Goal: Task Accomplishment & Management: Manage account settings

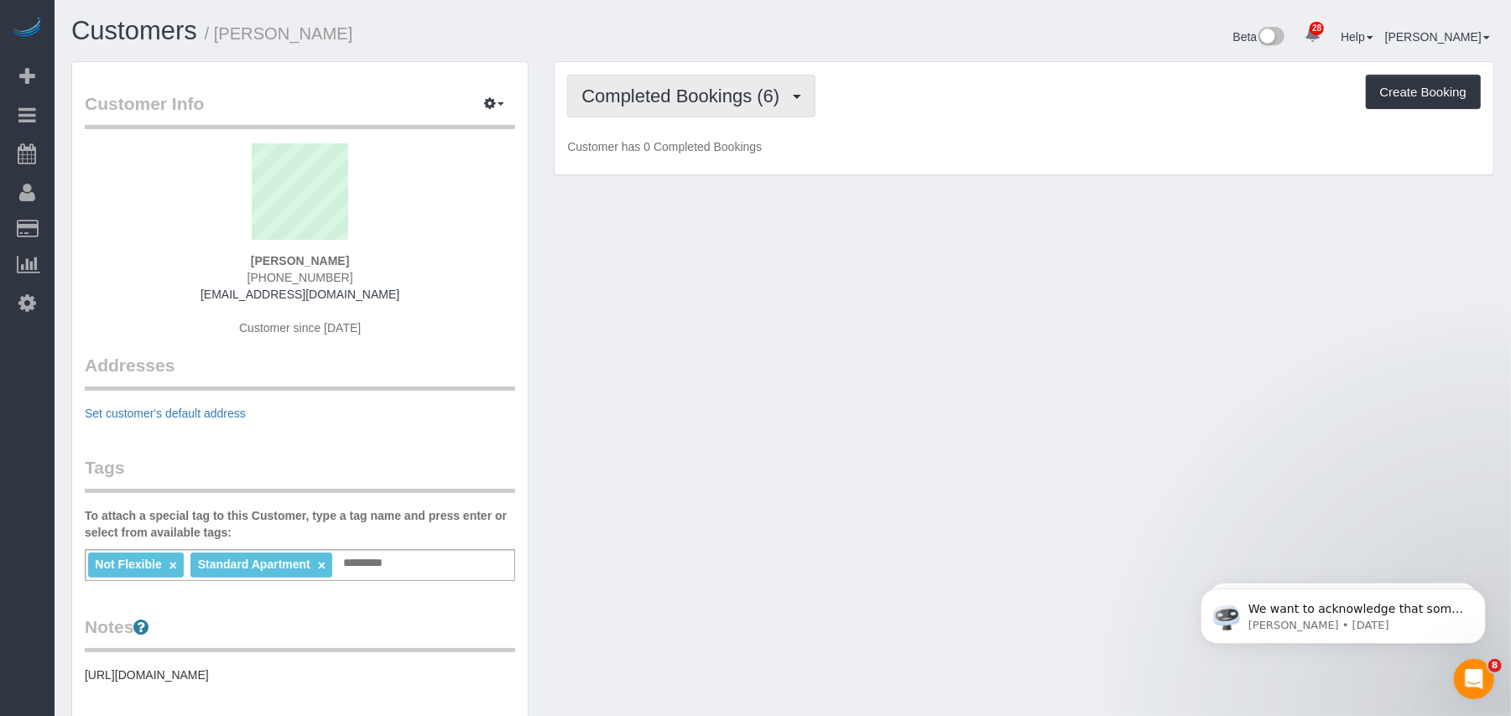
click at [664, 107] on button "Completed Bookings (6)" at bounding box center [691, 96] width 248 height 43
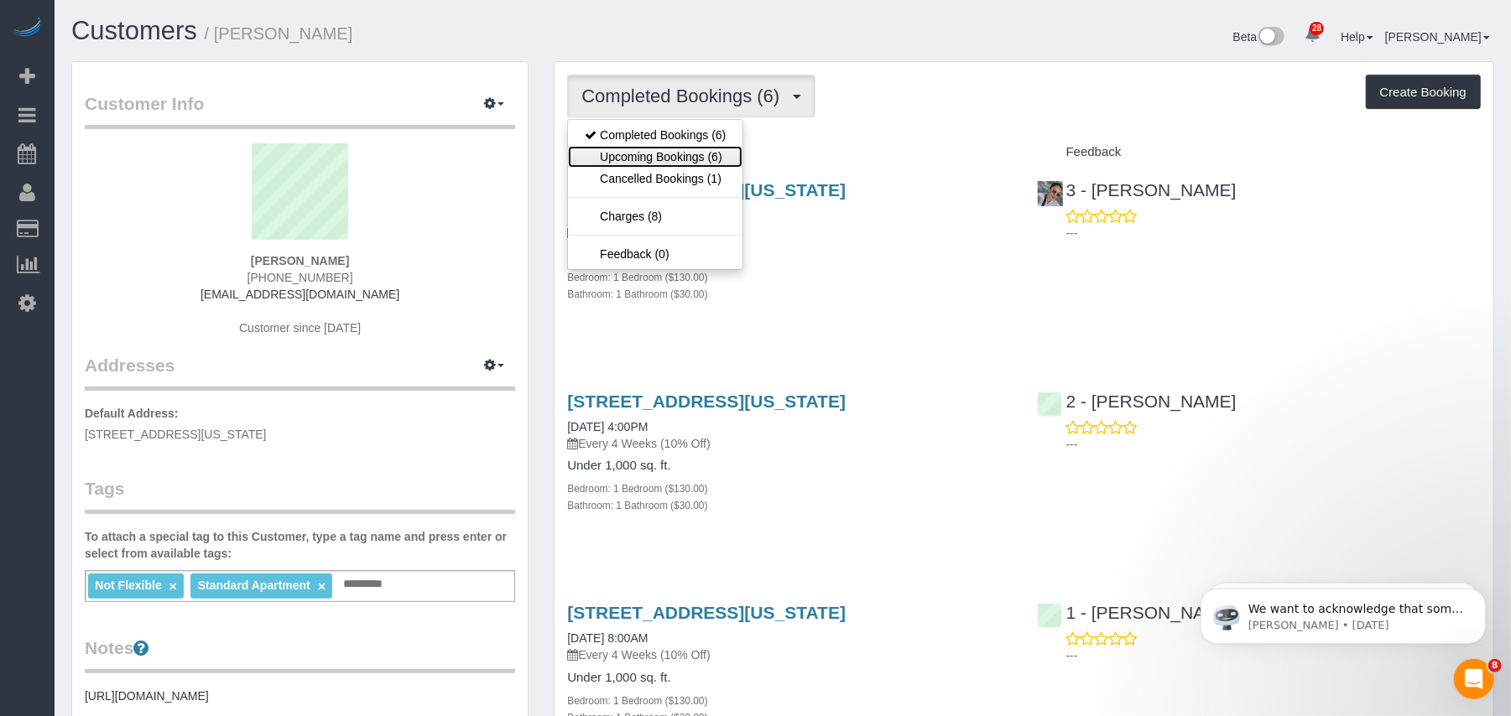
click at [683, 158] on link "Upcoming Bookings (6)" at bounding box center [655, 157] width 174 height 22
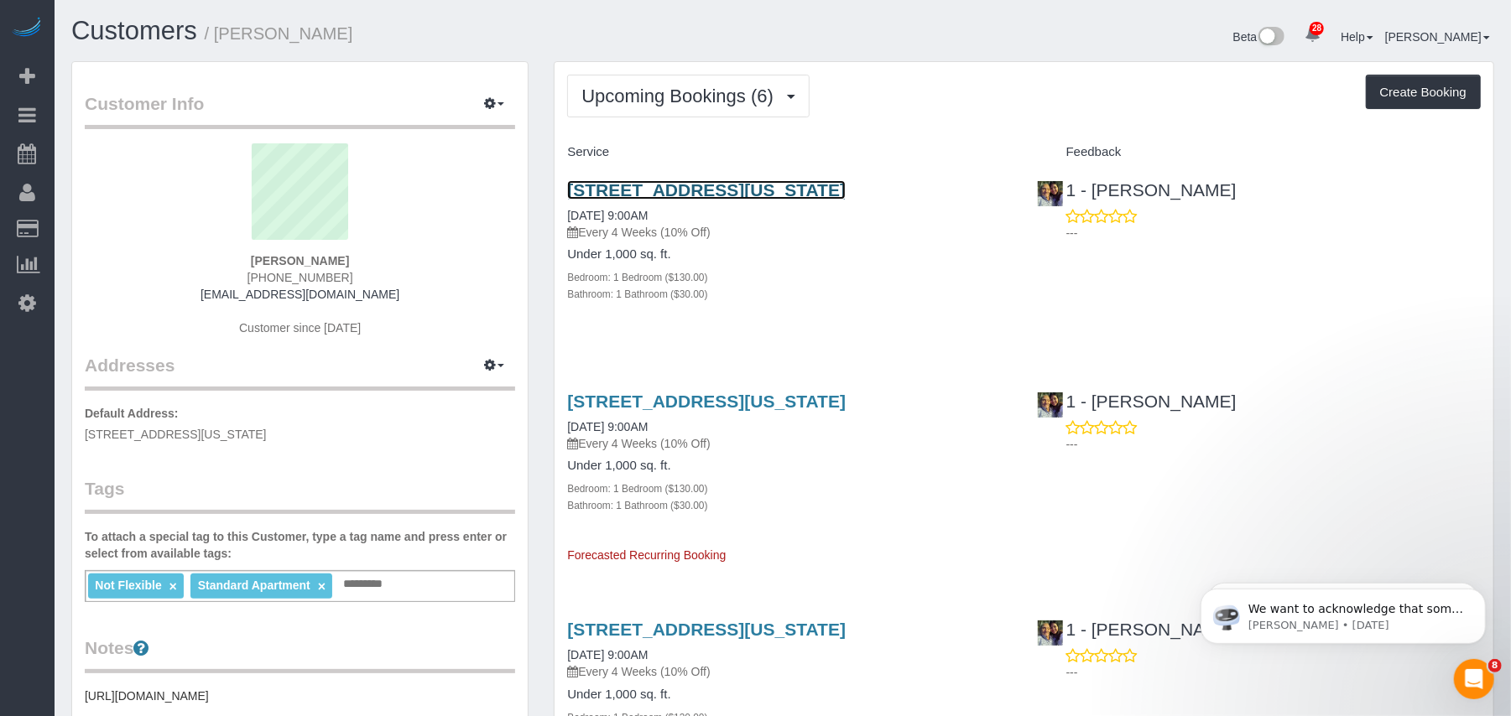
click at [673, 185] on link "130 West 67th Street, Apt 6j, New York, NY 10023" at bounding box center [706, 189] width 278 height 19
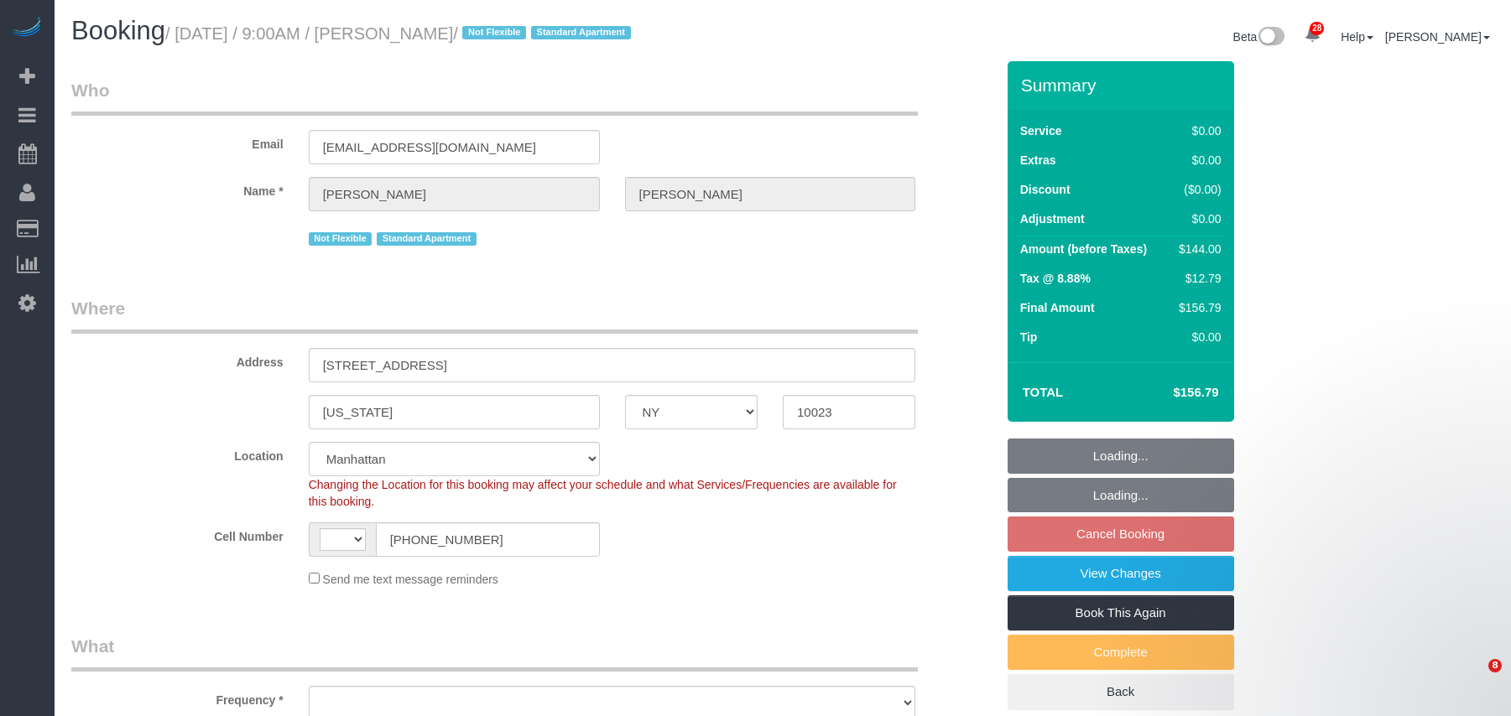
select select "NY"
select select "string:[GEOGRAPHIC_DATA]"
select select "number:89"
select select "number:90"
select select "number:15"
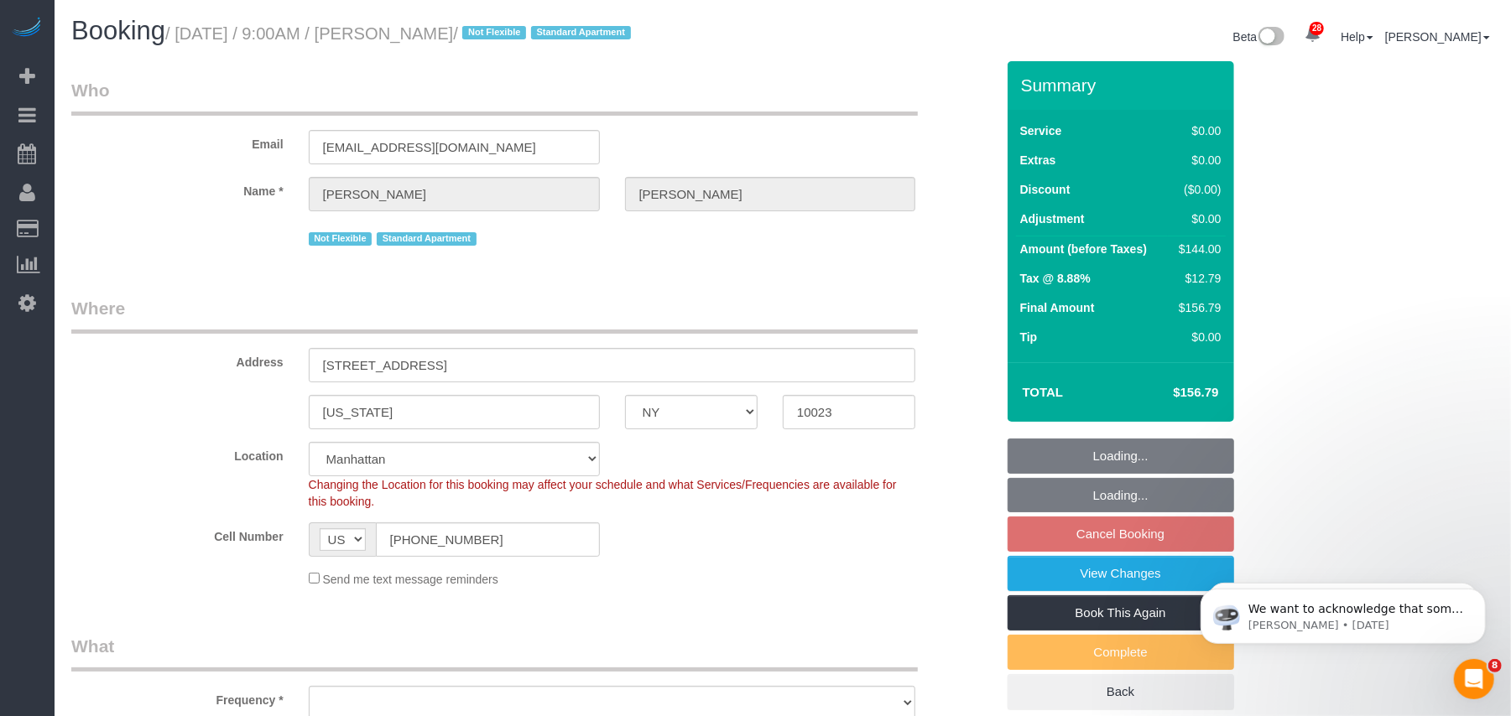
select select "number:5"
select select "1"
select select "object:1074"
select select "string:stripe-pm_1R01wa4VGloSiKo7QQarwfHC"
select select "object:1547"
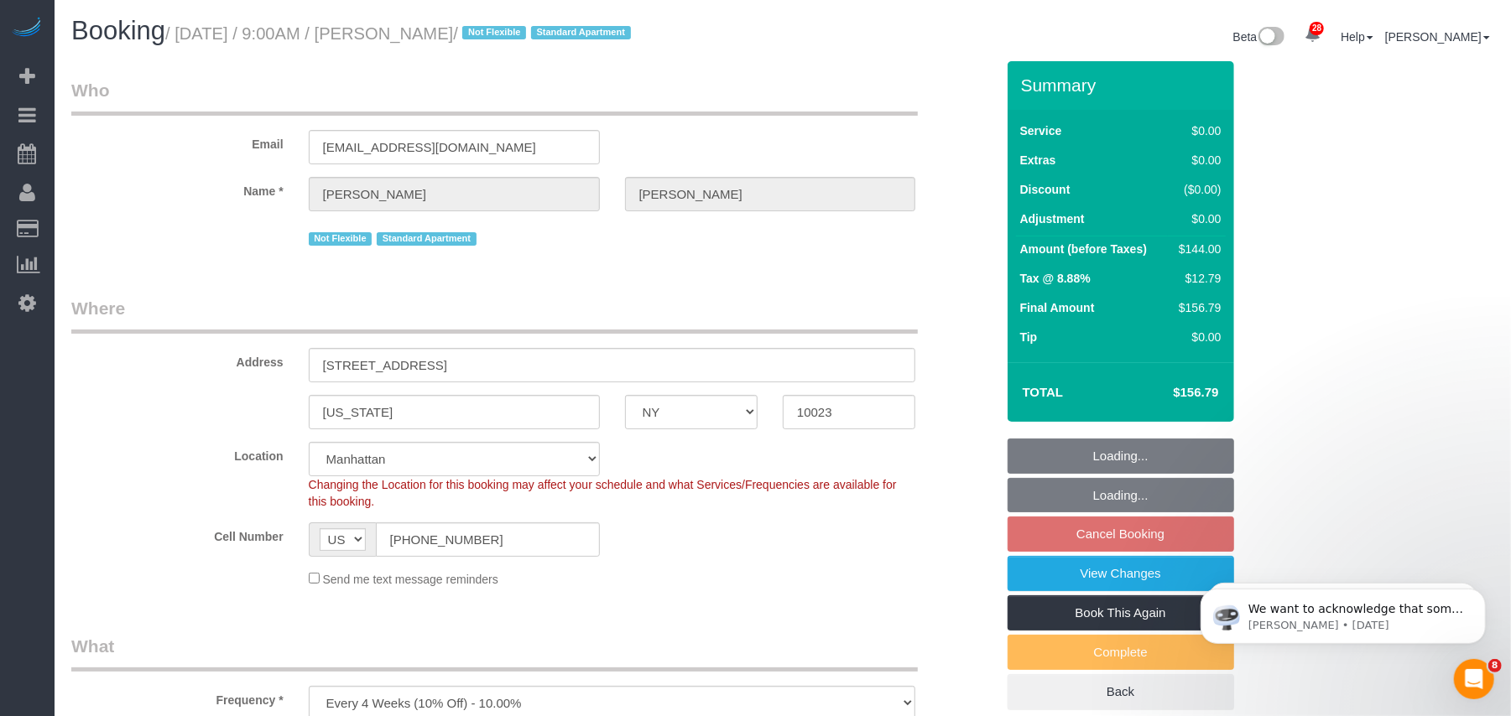
select select "spot2"
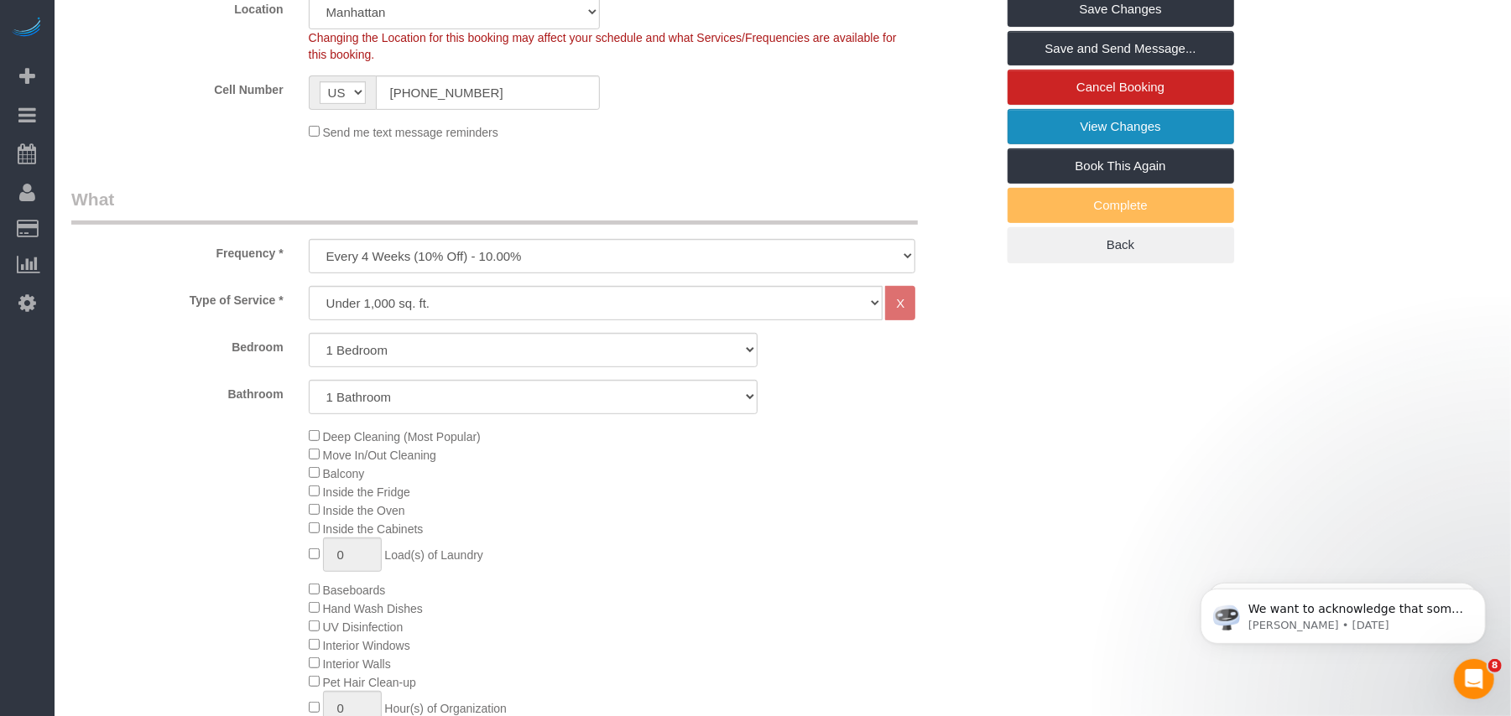
click at [1121, 131] on link "View Changes" at bounding box center [1120, 126] width 226 height 35
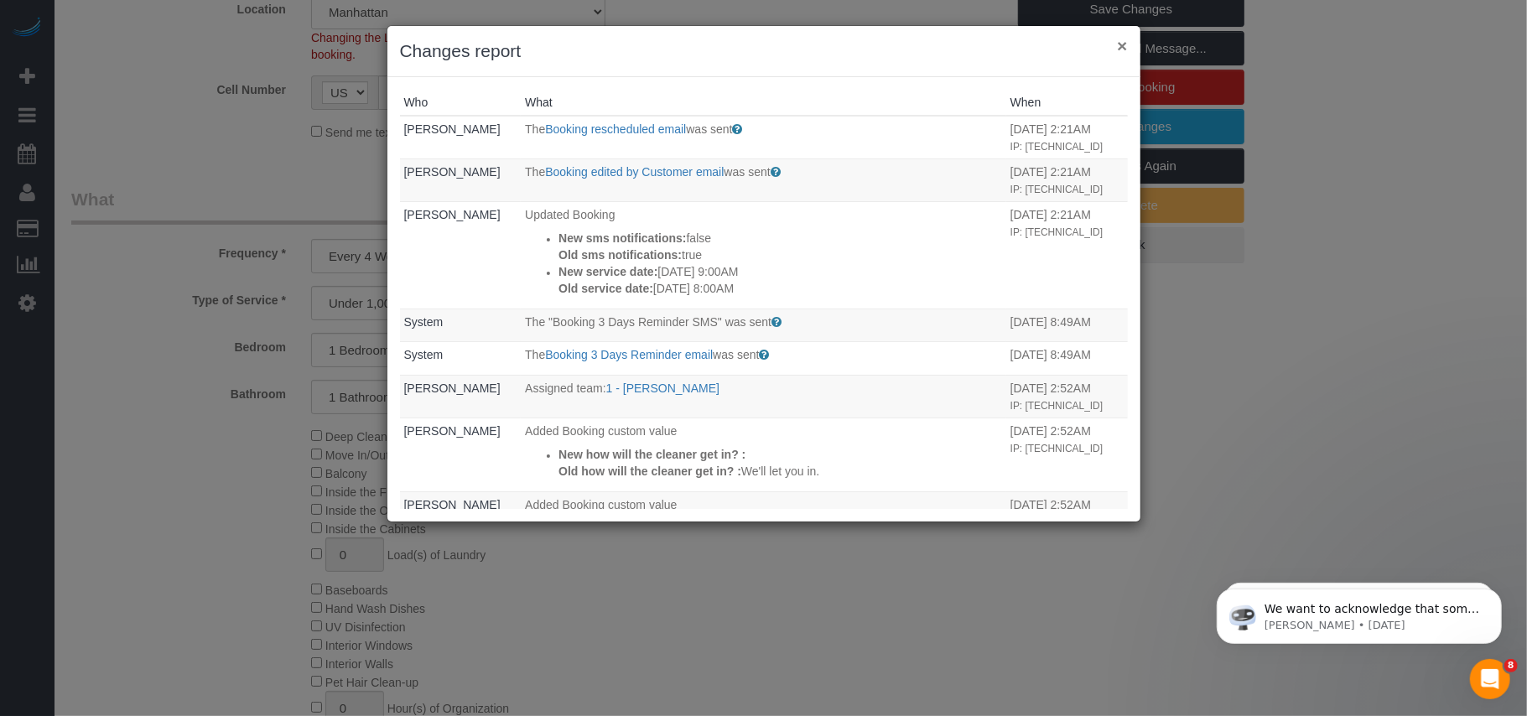
click at [1119, 49] on button "×" at bounding box center [1122, 46] width 10 height 18
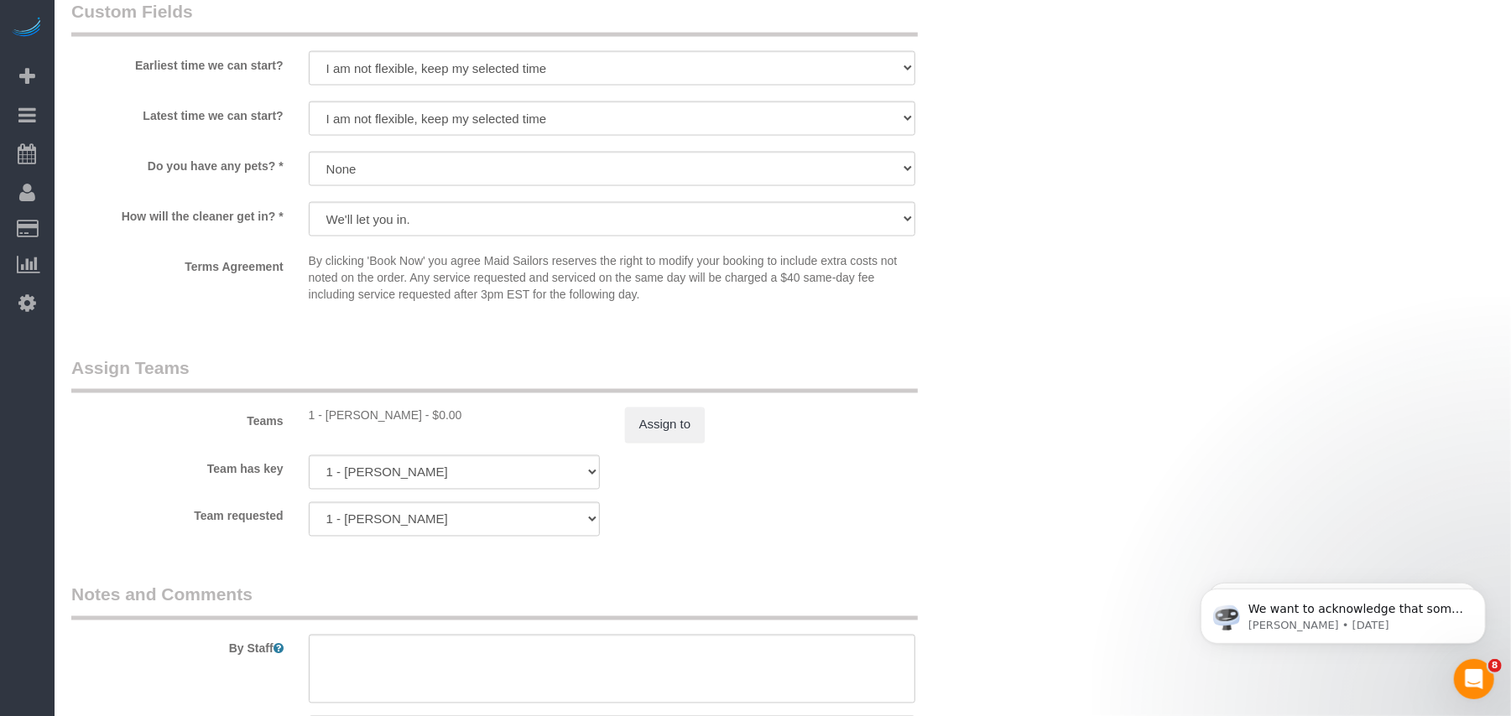
scroll to position [2125, 0]
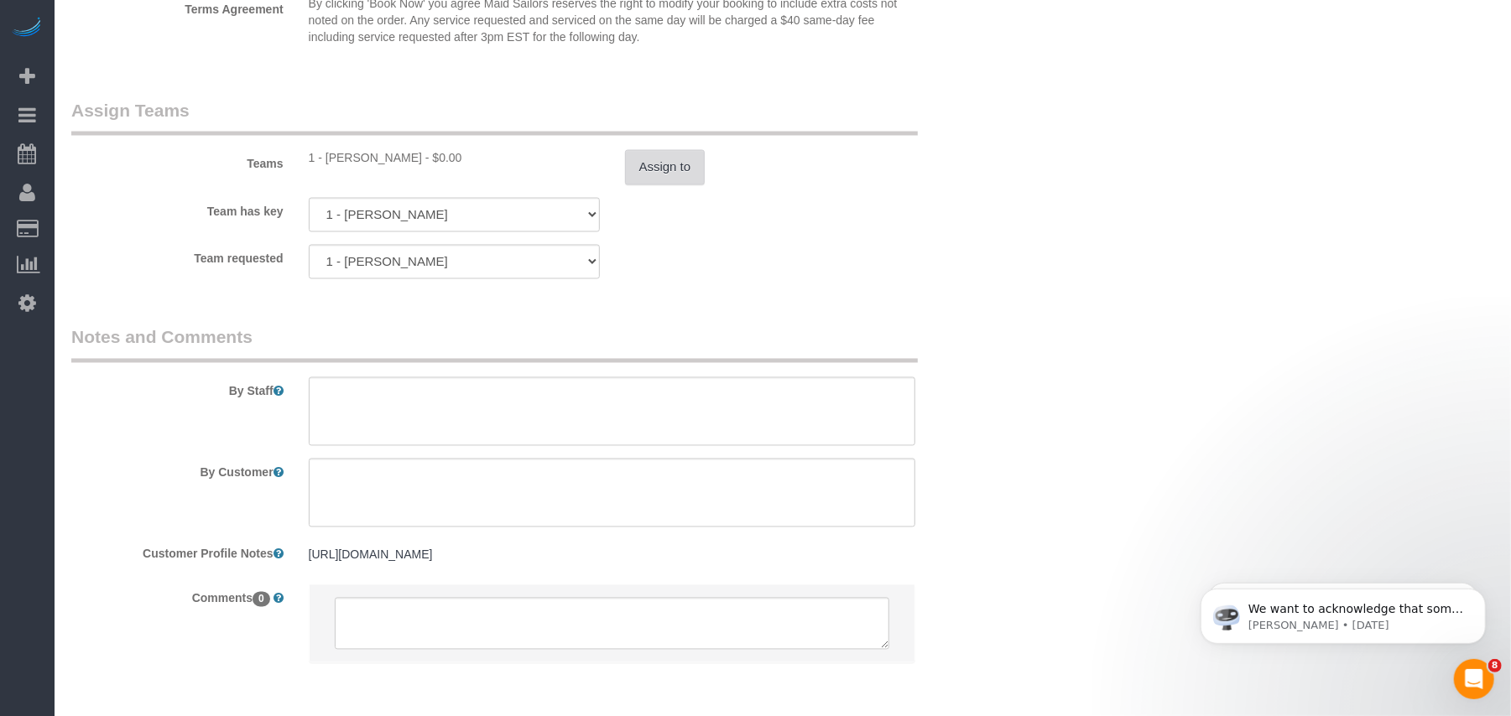
click at [672, 156] on button "Assign to" at bounding box center [665, 167] width 81 height 35
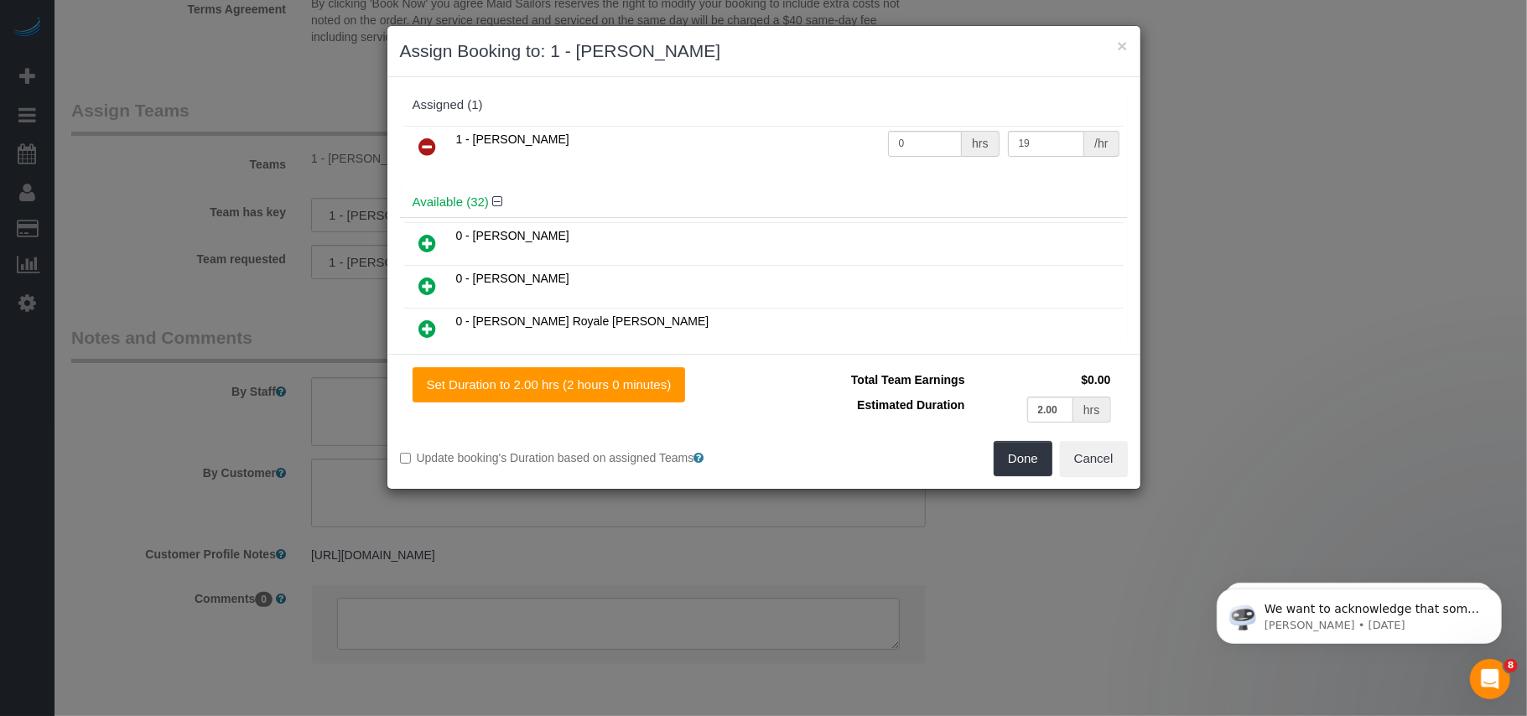
drag, startPoint x: 421, startPoint y: 145, endPoint x: 857, endPoint y: 305, distance: 464.7
click at [423, 145] on icon at bounding box center [428, 147] width 18 height 20
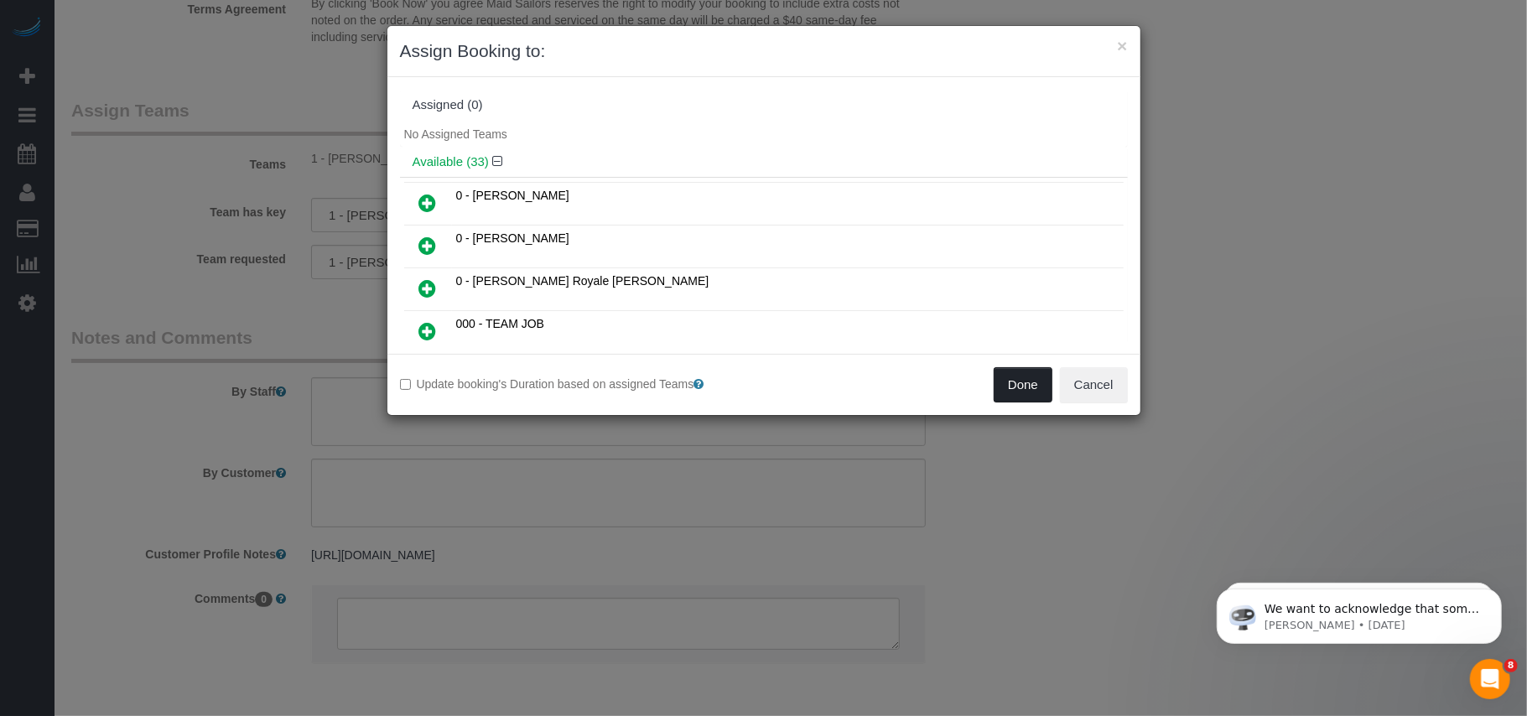
drag, startPoint x: 1030, startPoint y: 389, endPoint x: 1003, endPoint y: 413, distance: 35.7
click at [1030, 389] on button "Done" at bounding box center [1023, 384] width 59 height 35
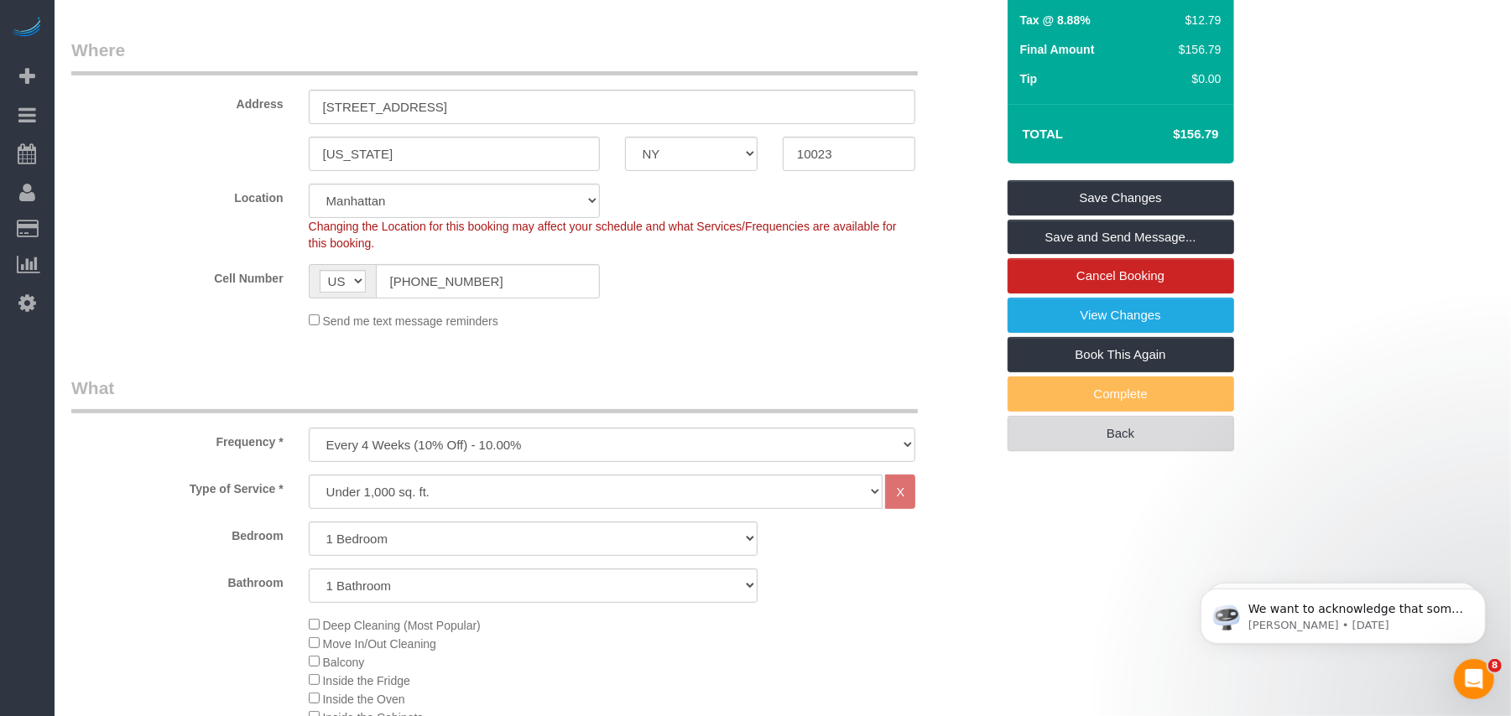
scroll to position [0, 0]
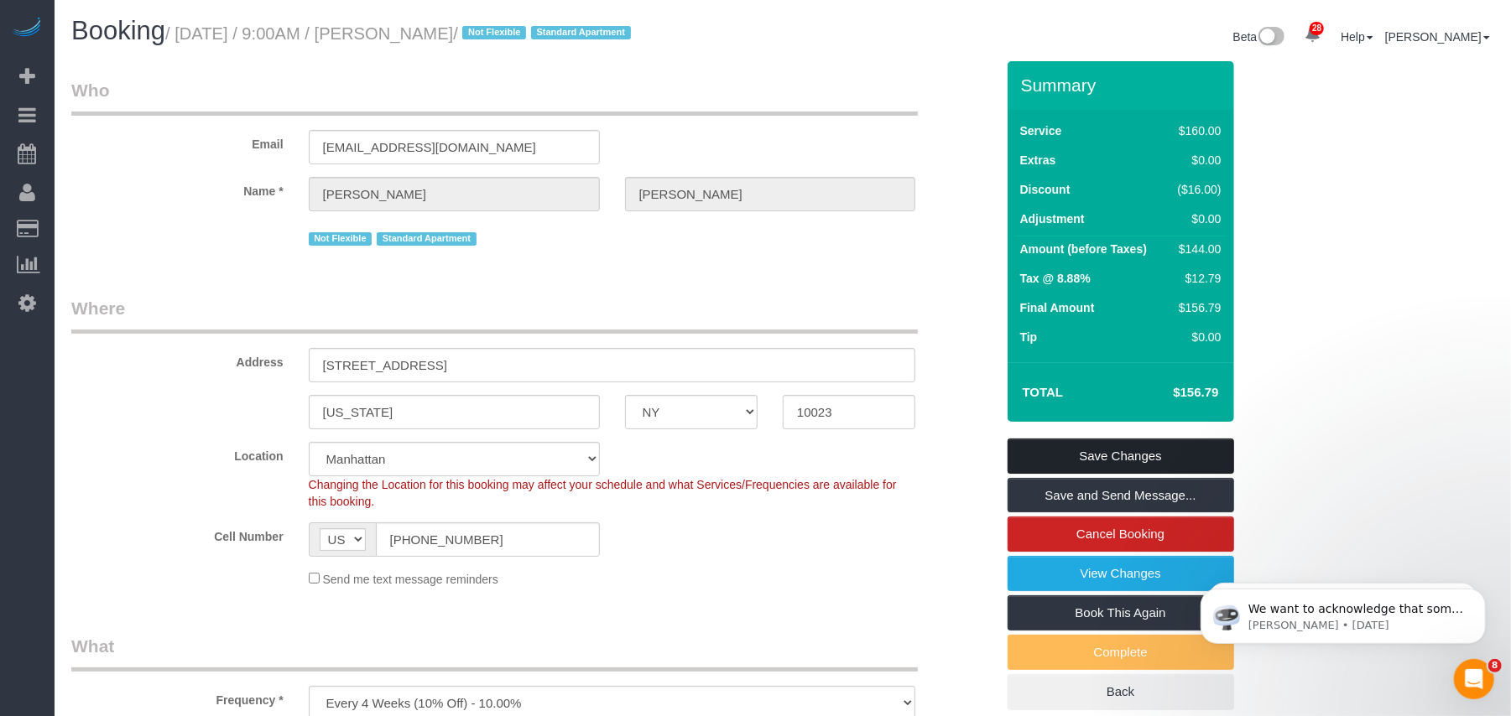
click at [1116, 447] on link "Save Changes" at bounding box center [1120, 456] width 226 height 35
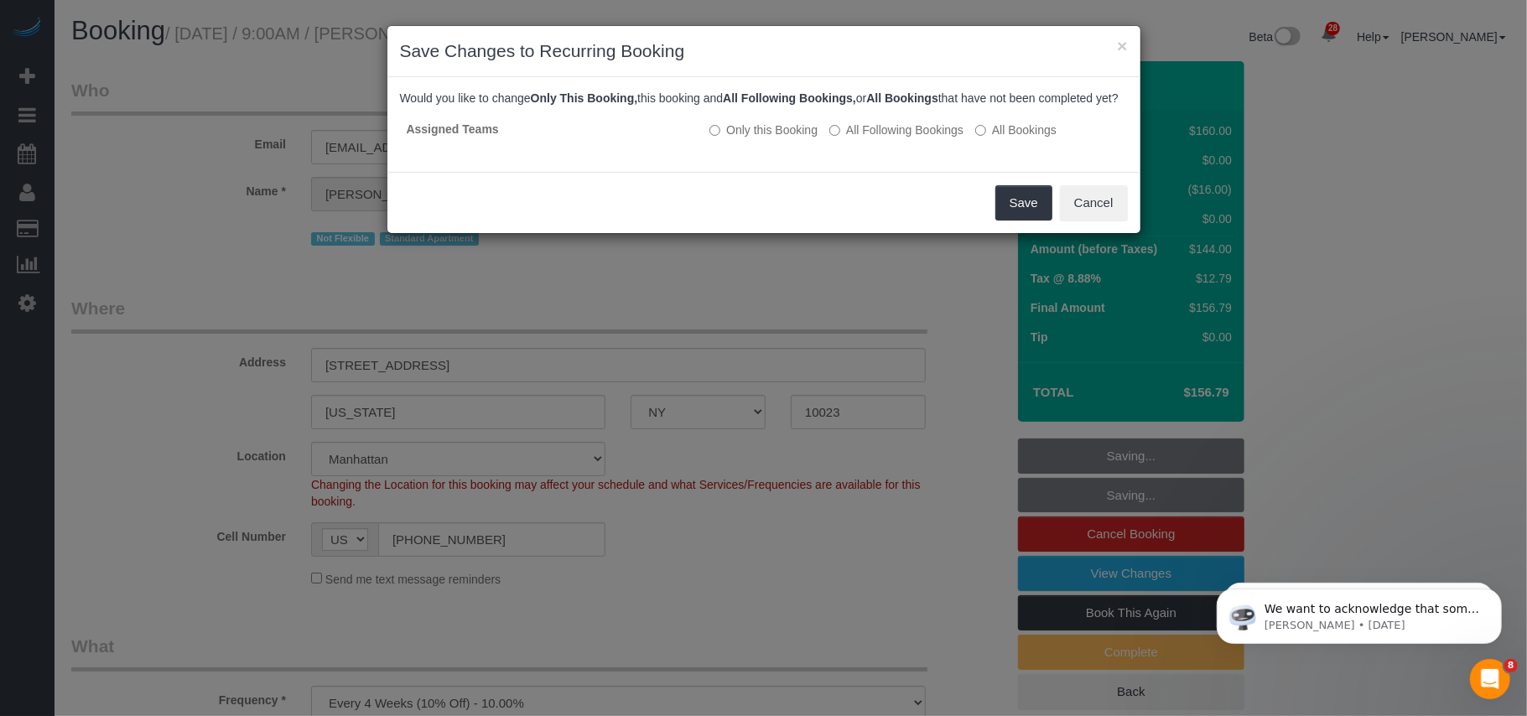
click at [1000, 199] on div "Save Cancel" at bounding box center [764, 202] width 753 height 61
click at [1005, 218] on button "Save" at bounding box center [1024, 202] width 57 height 35
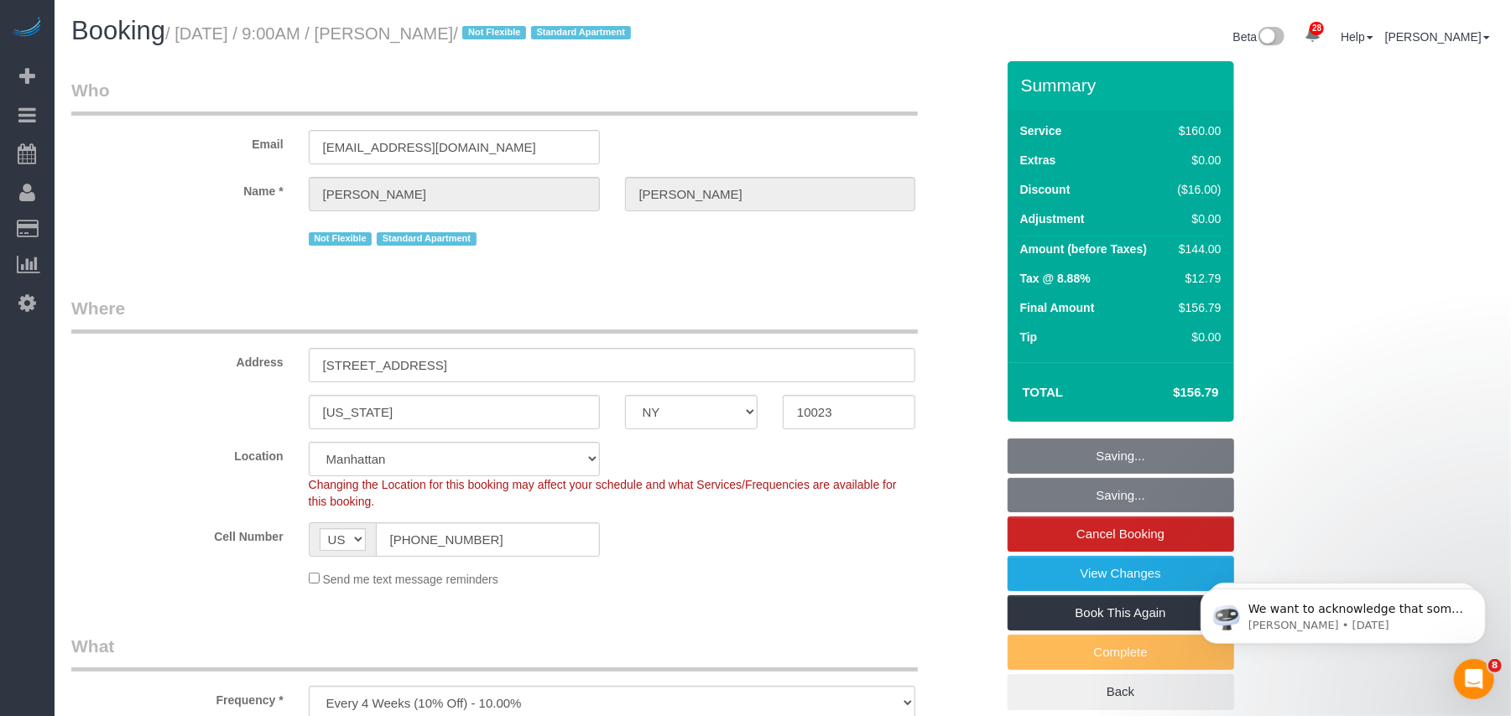
drag, startPoint x: 497, startPoint y: 34, endPoint x: 183, endPoint y: 28, distance: 313.8
click at [183, 28] on small "/ [DATE] / 9:00AM / [PERSON_NAME] / Not Flexible Standard Apartment" at bounding box center [400, 33] width 471 height 18
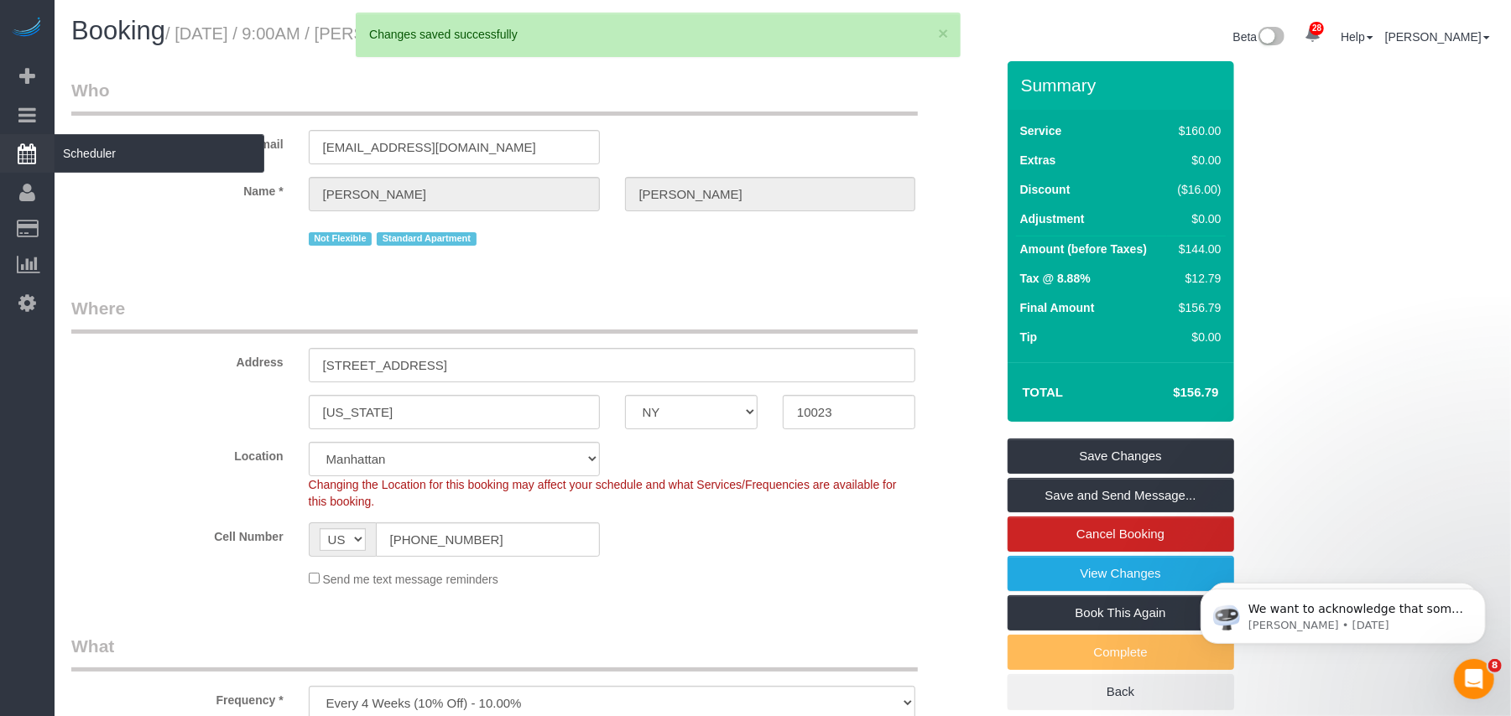
copy small "[DATE] / 9:00AM / [PERSON_NAME]"
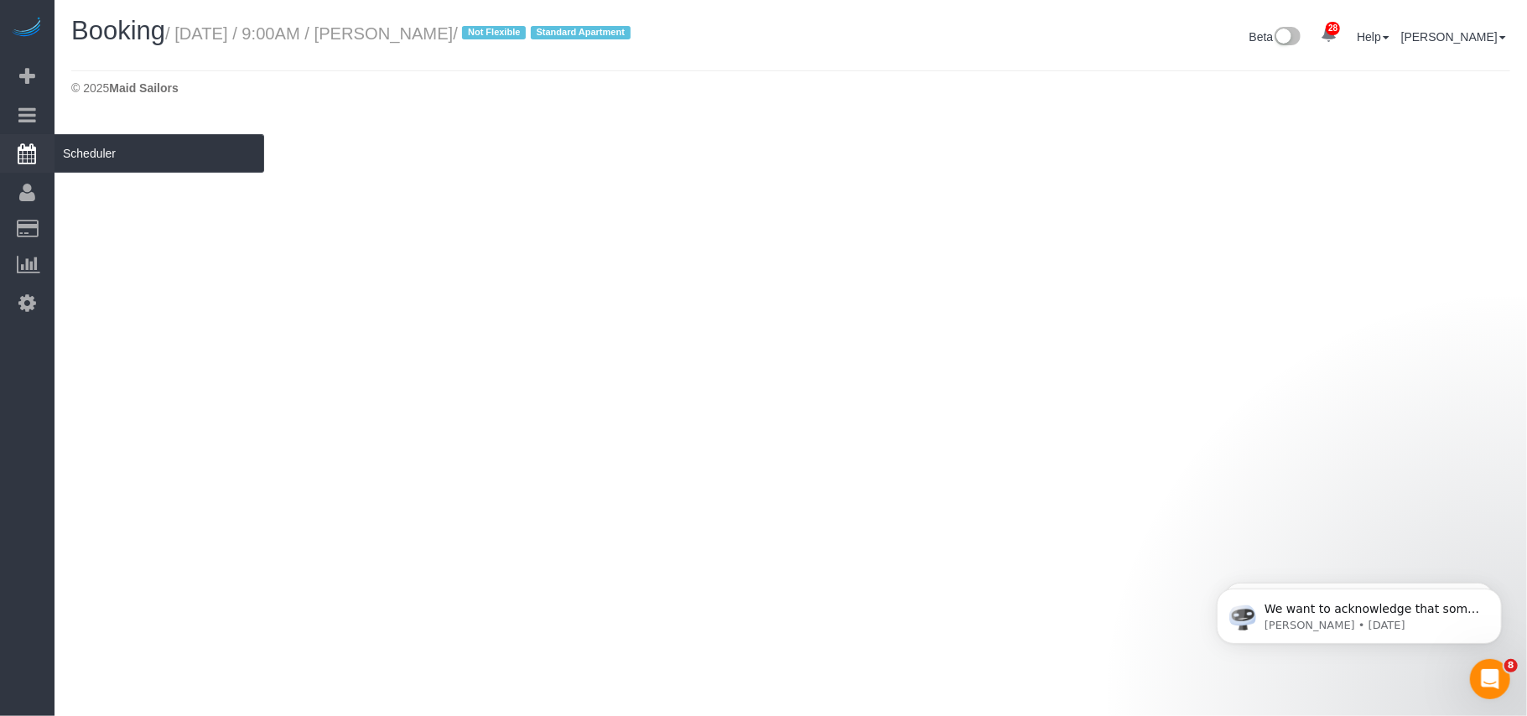
select select "NY"
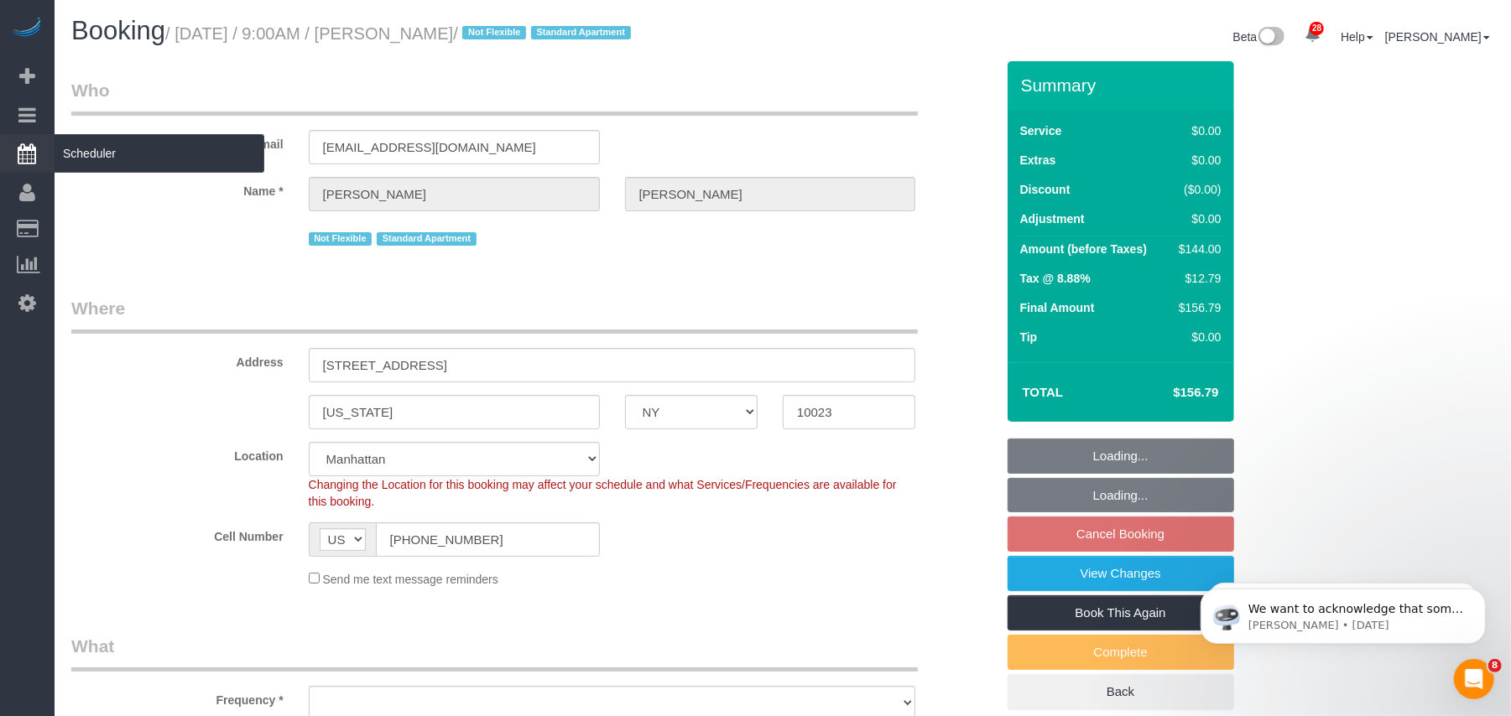
select select "number:89"
select select "number:90"
select select "number:15"
select select "number:5"
select select "string:stripe-pm_1R01wa4VGloSiKo7QQarwfHC"
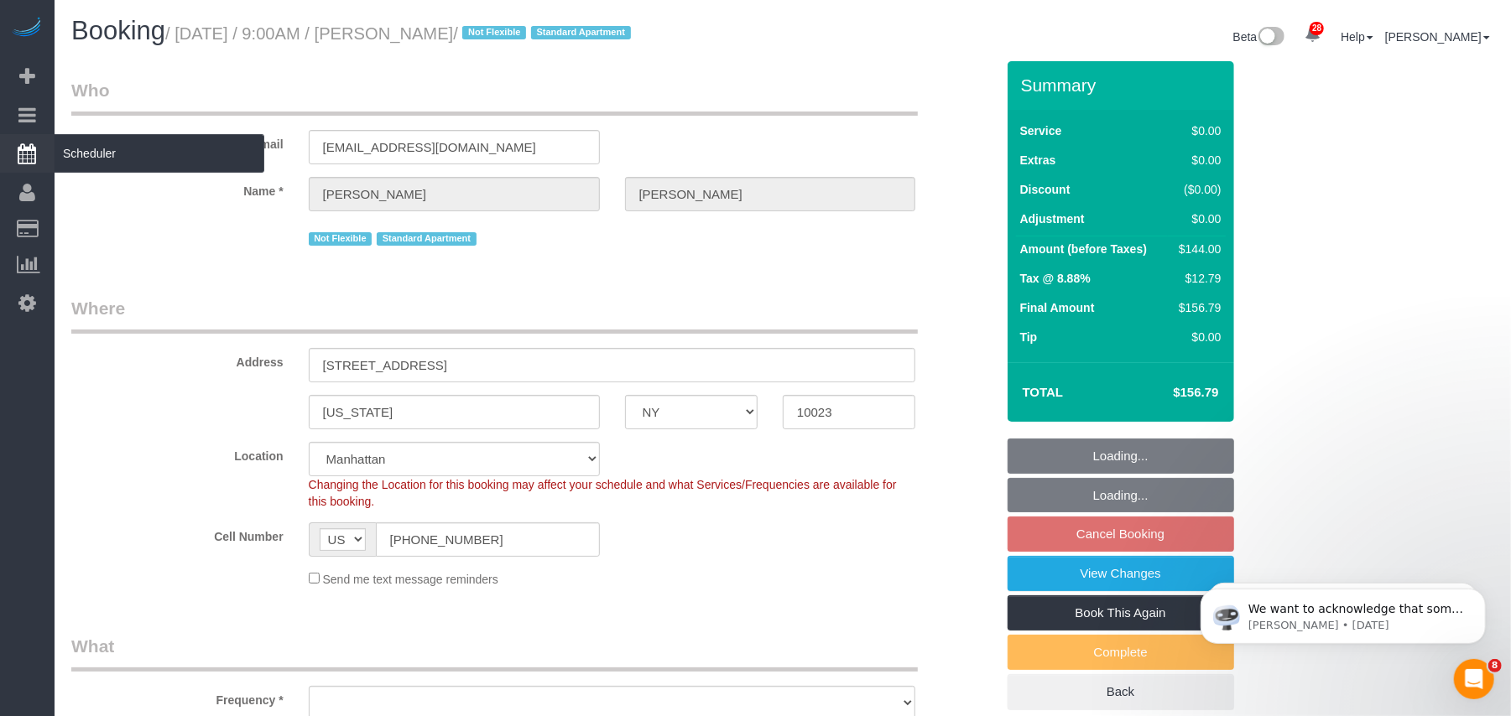
select select "object:6419"
select select "spot59"
select select "1"
select select "object:6965"
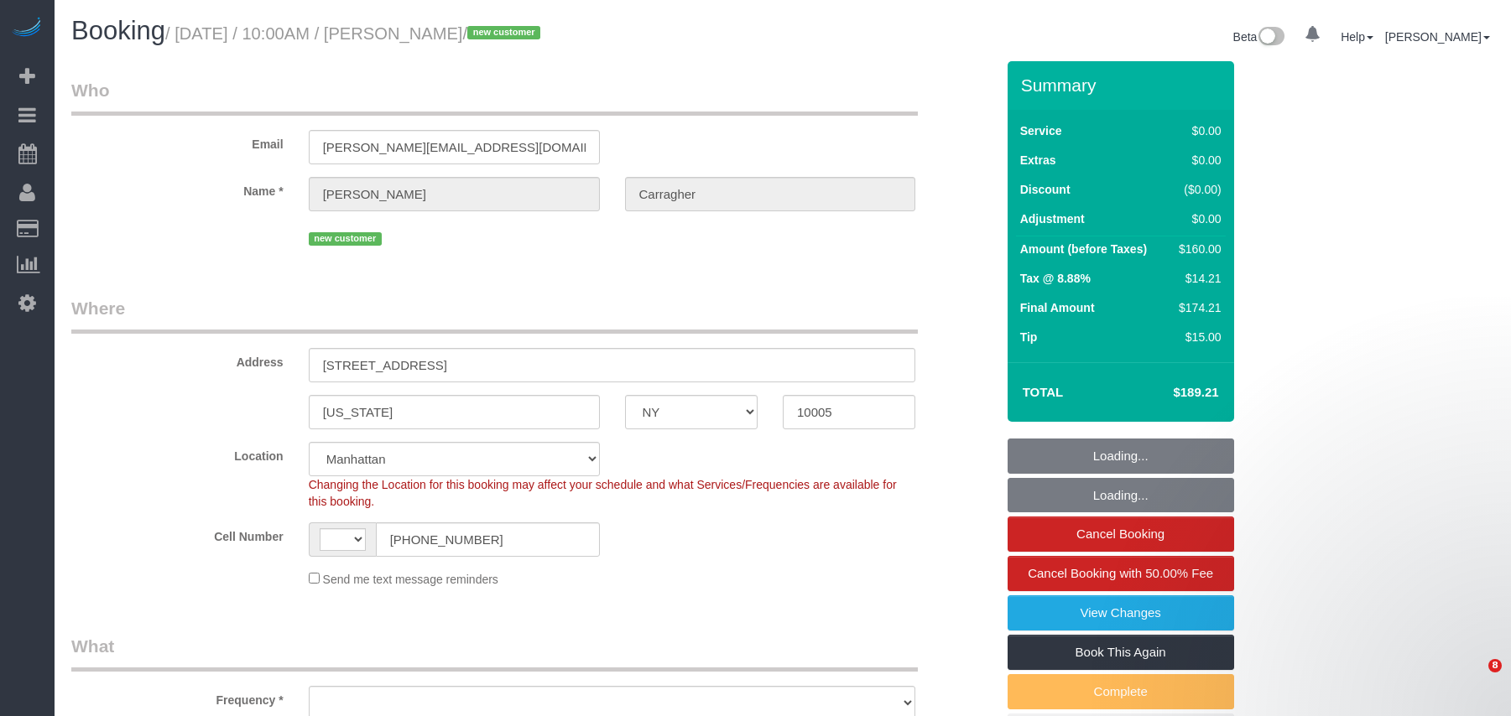
select select "NY"
select select "string:[GEOGRAPHIC_DATA]"
select select "number:57"
select select "number:71"
select select "number:15"
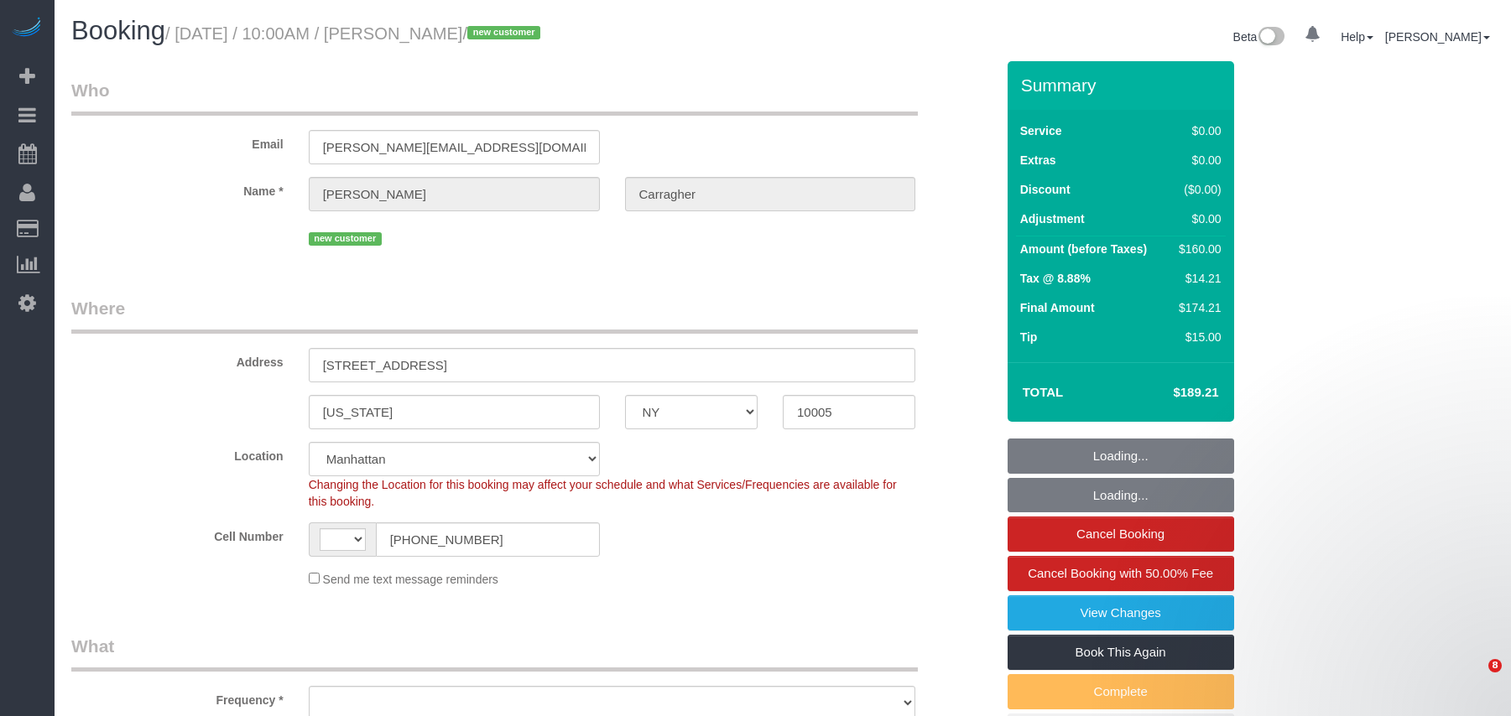
select select "number:6"
select select "object:1074"
select select "string:stripe-pm_1SAuv04VGloSiKo7KvYXev1w"
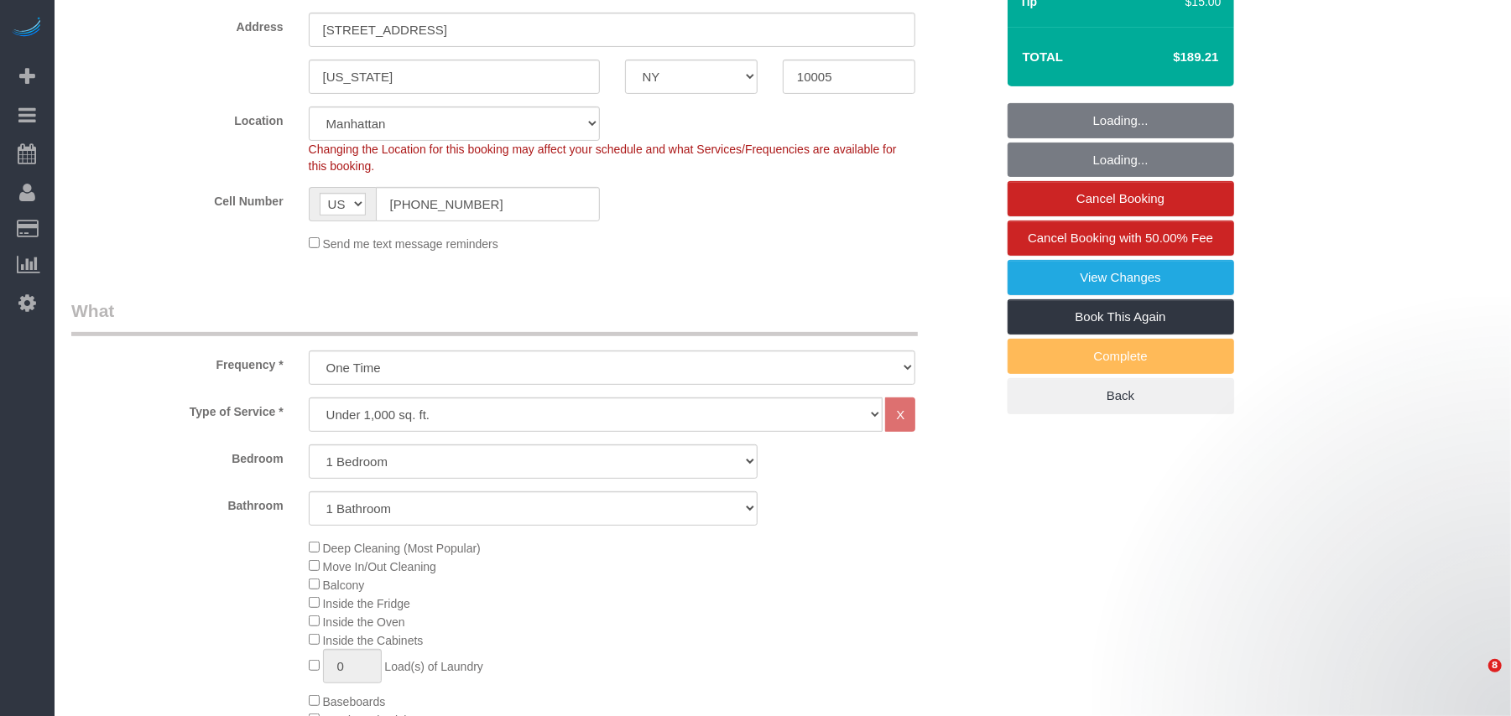
select select "1"
select select "object:1547"
select select "spot1"
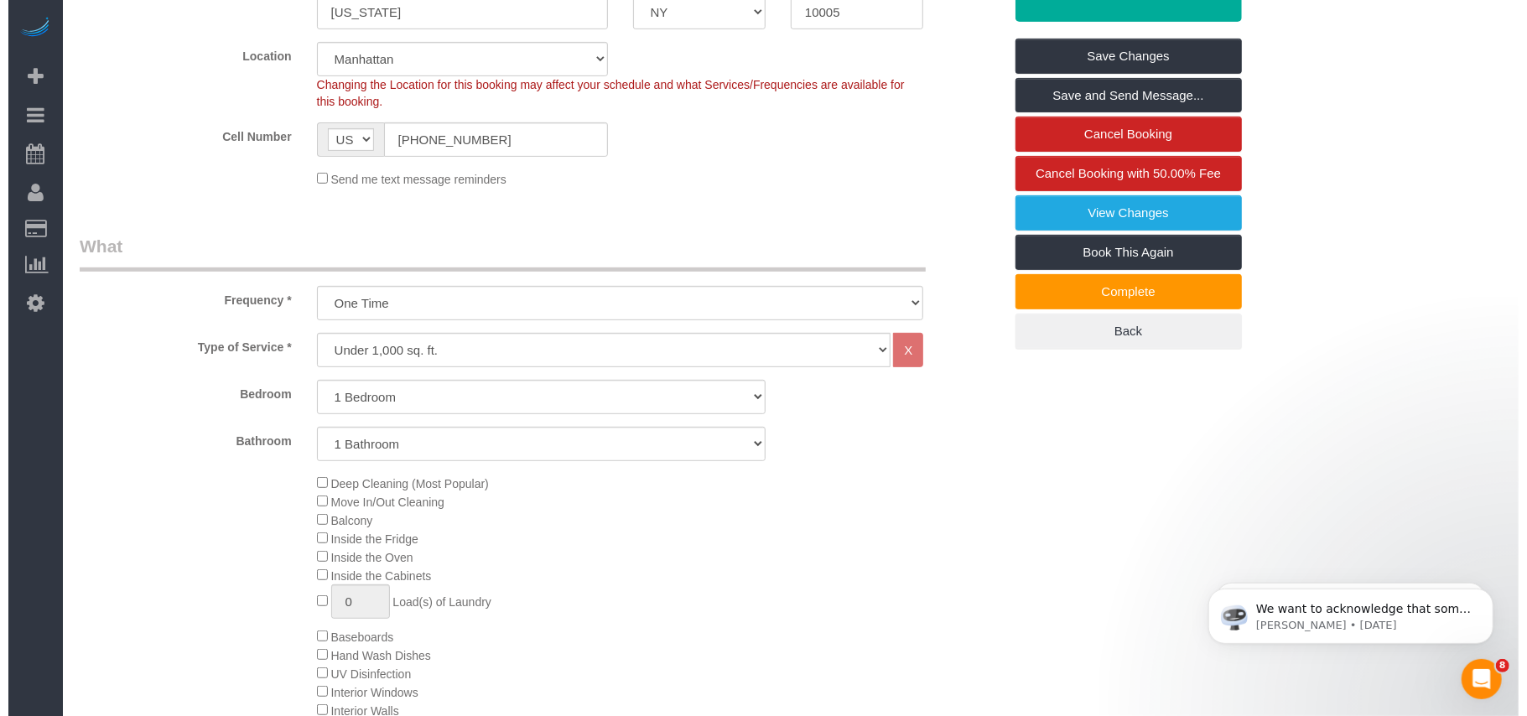
scroll to position [336, 0]
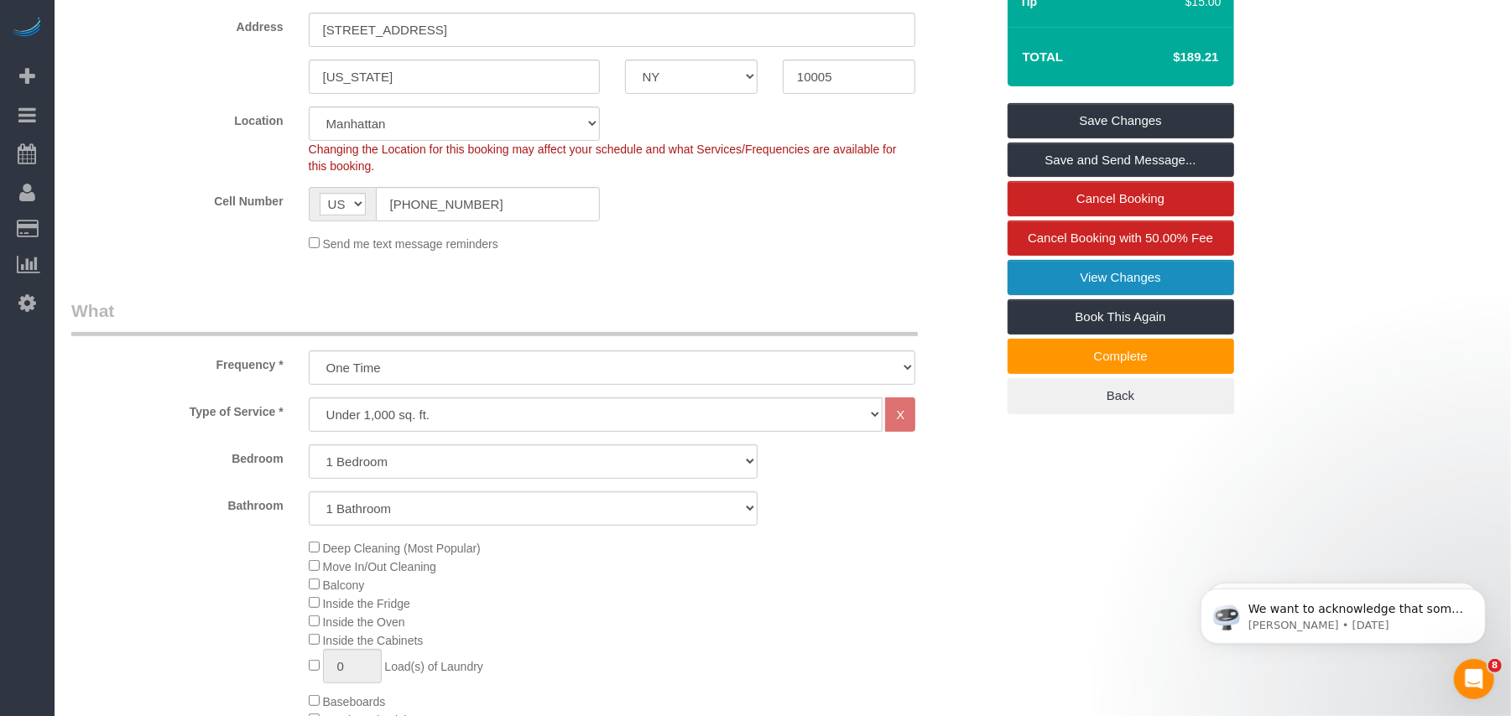
click at [1128, 275] on link "View Changes" at bounding box center [1120, 277] width 226 height 35
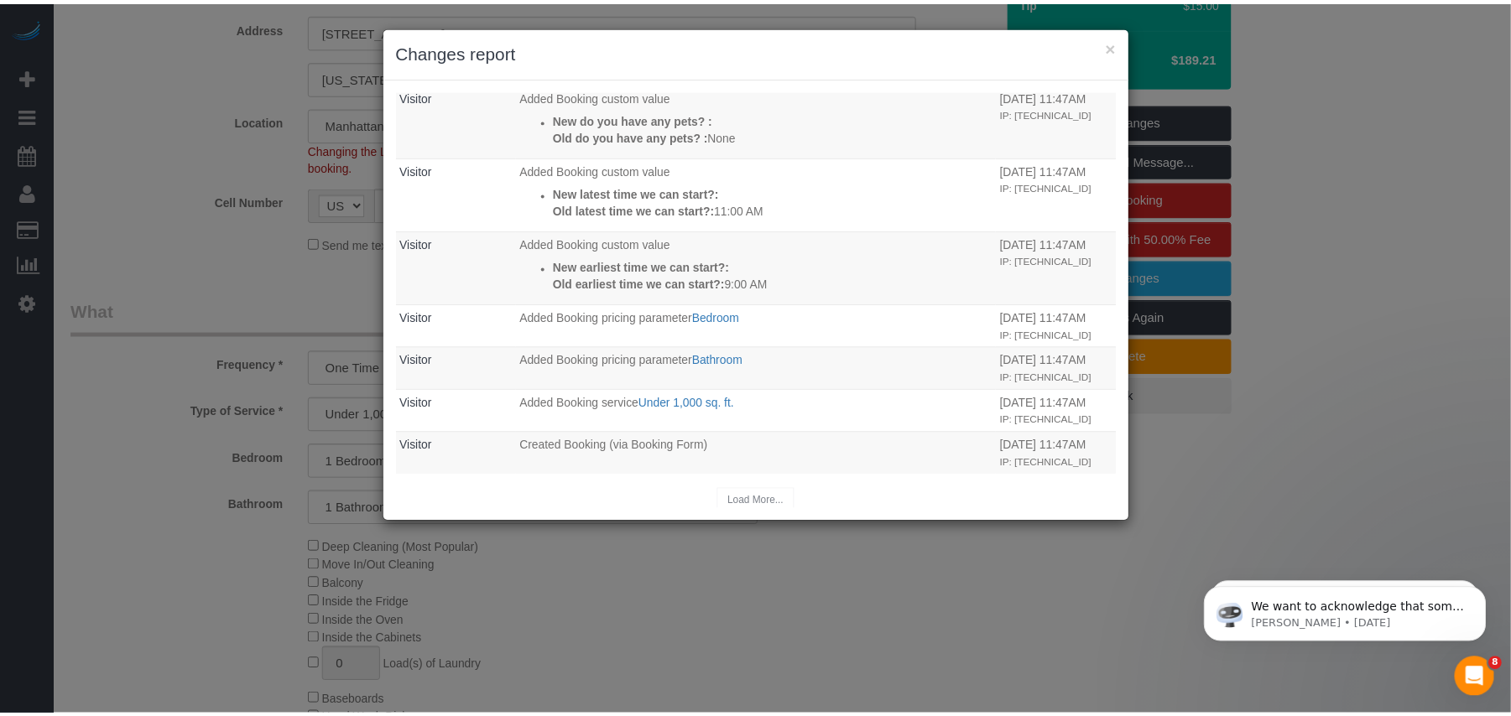
scroll to position [447, 0]
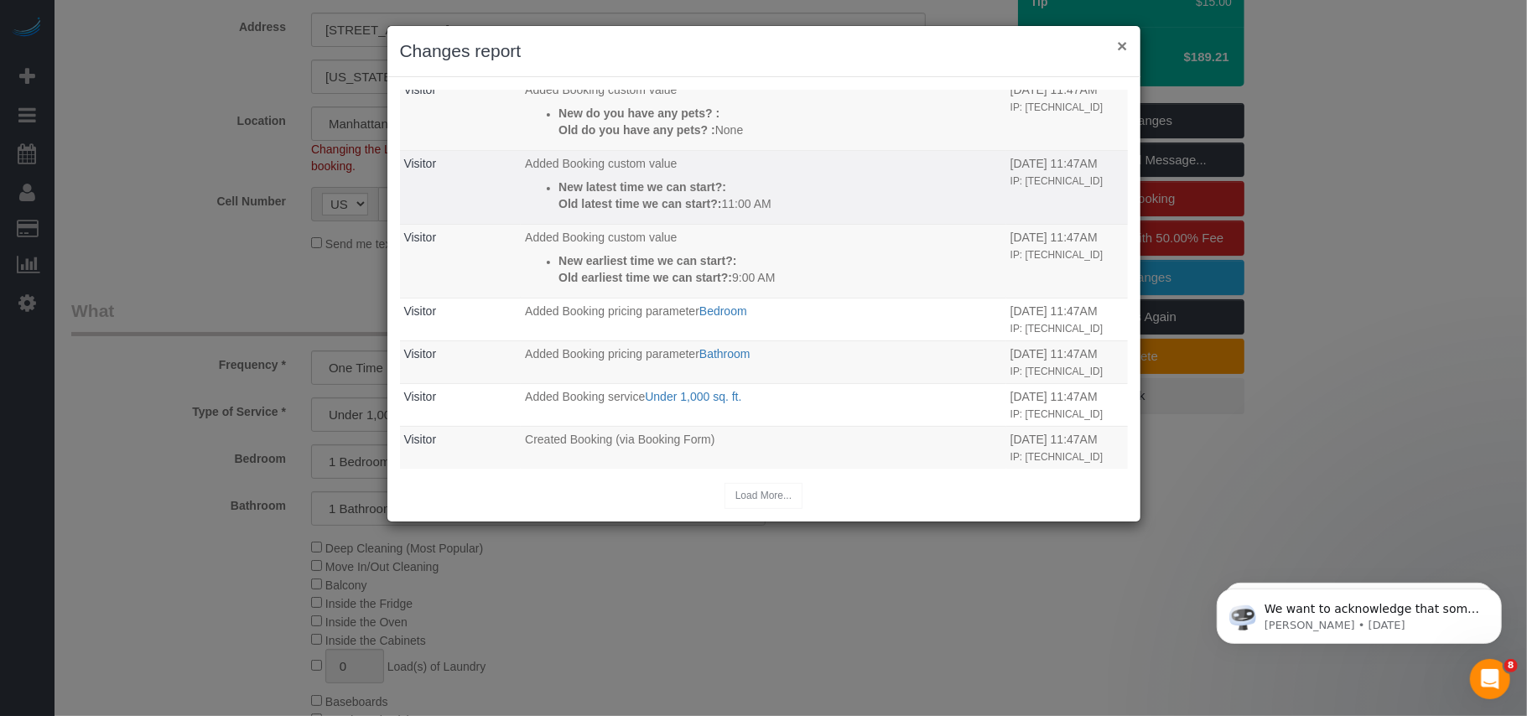
drag, startPoint x: 1121, startPoint y: 44, endPoint x: 463, endPoint y: 210, distance: 678.9
click at [1121, 44] on button "×" at bounding box center [1122, 46] width 10 height 18
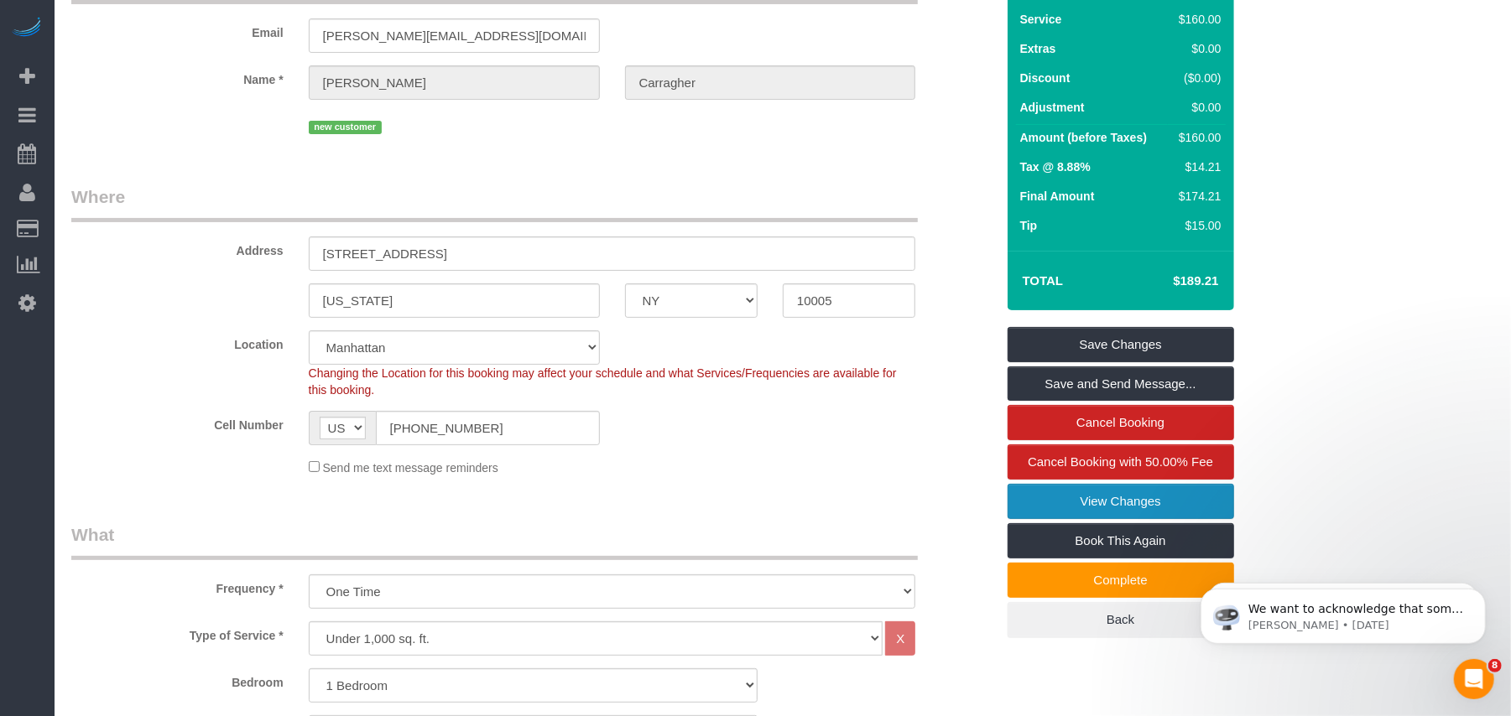
scroll to position [0, 0]
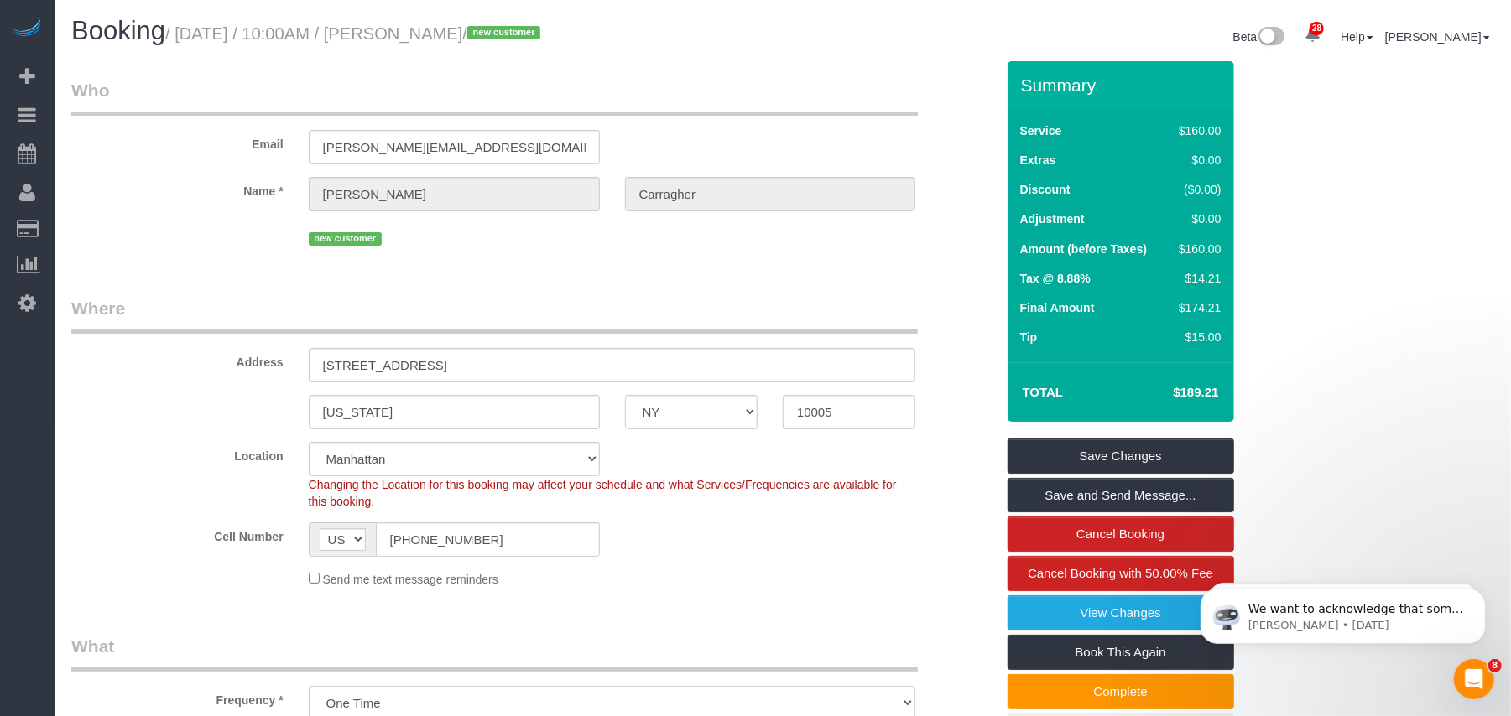
drag, startPoint x: 585, startPoint y: 37, endPoint x: 182, endPoint y: 23, distance: 403.7
click at [182, 24] on small "/ September 26, 2025 / 10:00AM / Marybeth Carragher / new customer" at bounding box center [355, 33] width 380 height 18
copy small "September 26, 2025 / 10:00AM / Marybeth Carragher"
click at [70, 68] on span "Add Booking" at bounding box center [160, 76] width 210 height 39
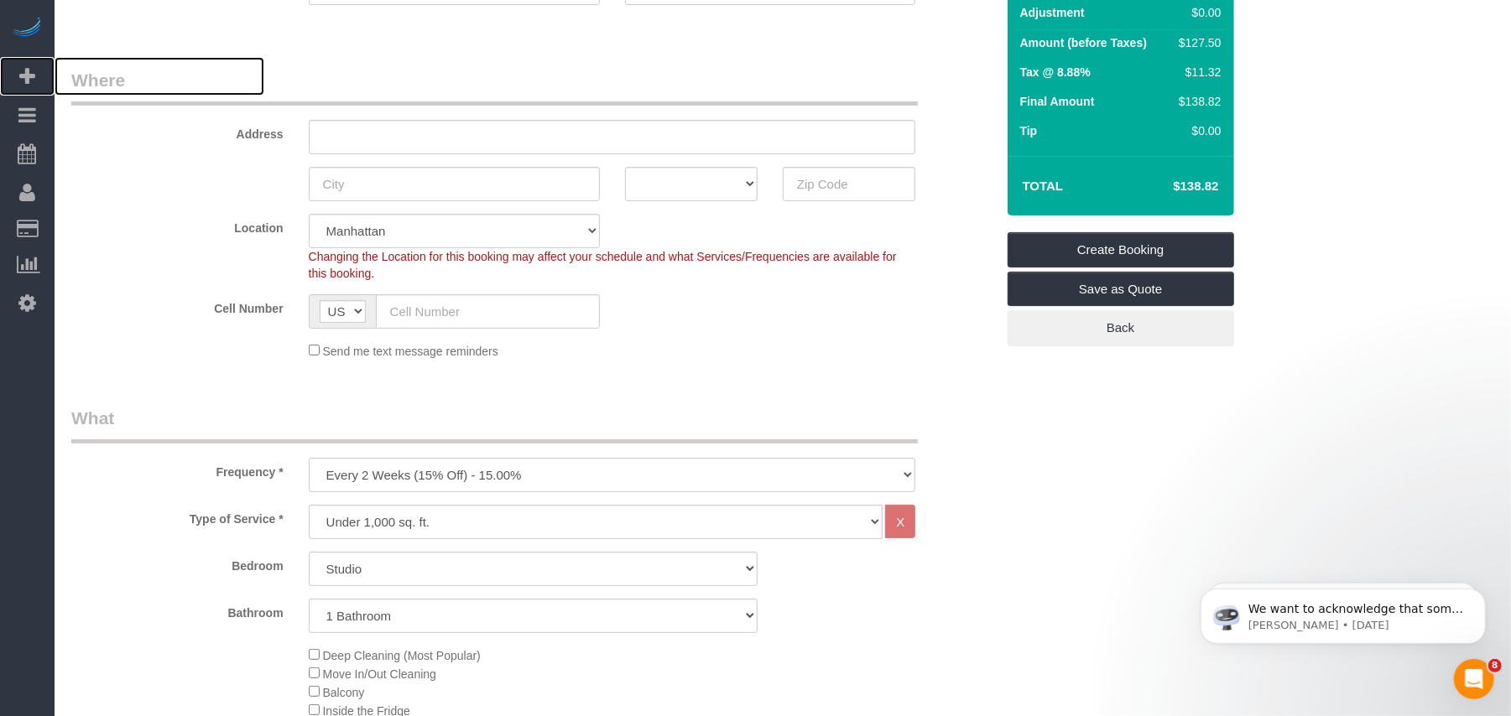
scroll to position [223, 0]
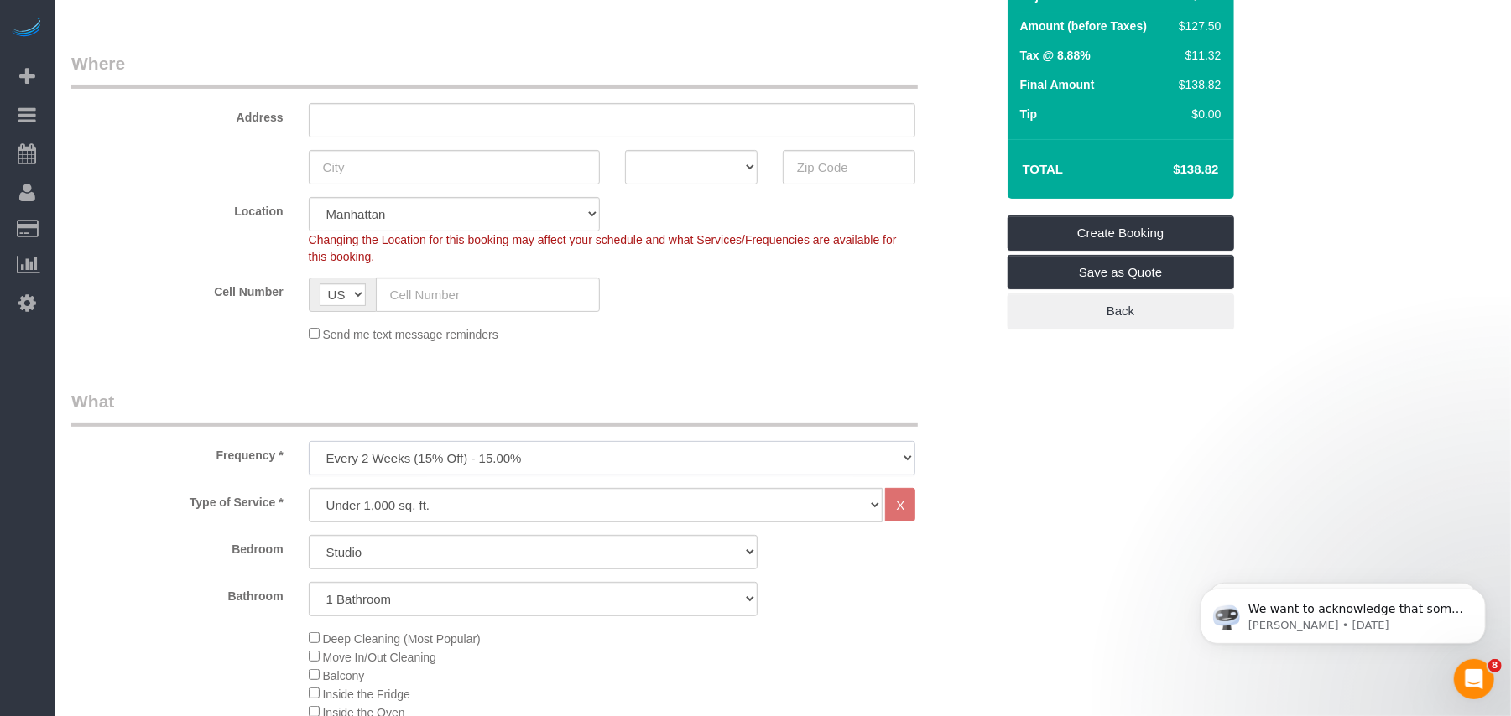
click at [441, 464] on select "One Time Weekly (20% Off) - 20.00% Every 2 Weeks (15% Off) - 15.00% Every 4 Wee…" at bounding box center [612, 458] width 607 height 34
select select "object:3137"
click at [309, 441] on select "One Time Weekly (20% Off) - 20.00% Every 2 Weeks (15% Off) - 15.00% Every 4 Wee…" at bounding box center [612, 458] width 607 height 34
click at [229, 518] on div "Type of Service * Under 1,000 sq. ft. 1,001 - 1,500 sq. ft. 1,500+ sq. ft. Cust…" at bounding box center [533, 505] width 949 height 34
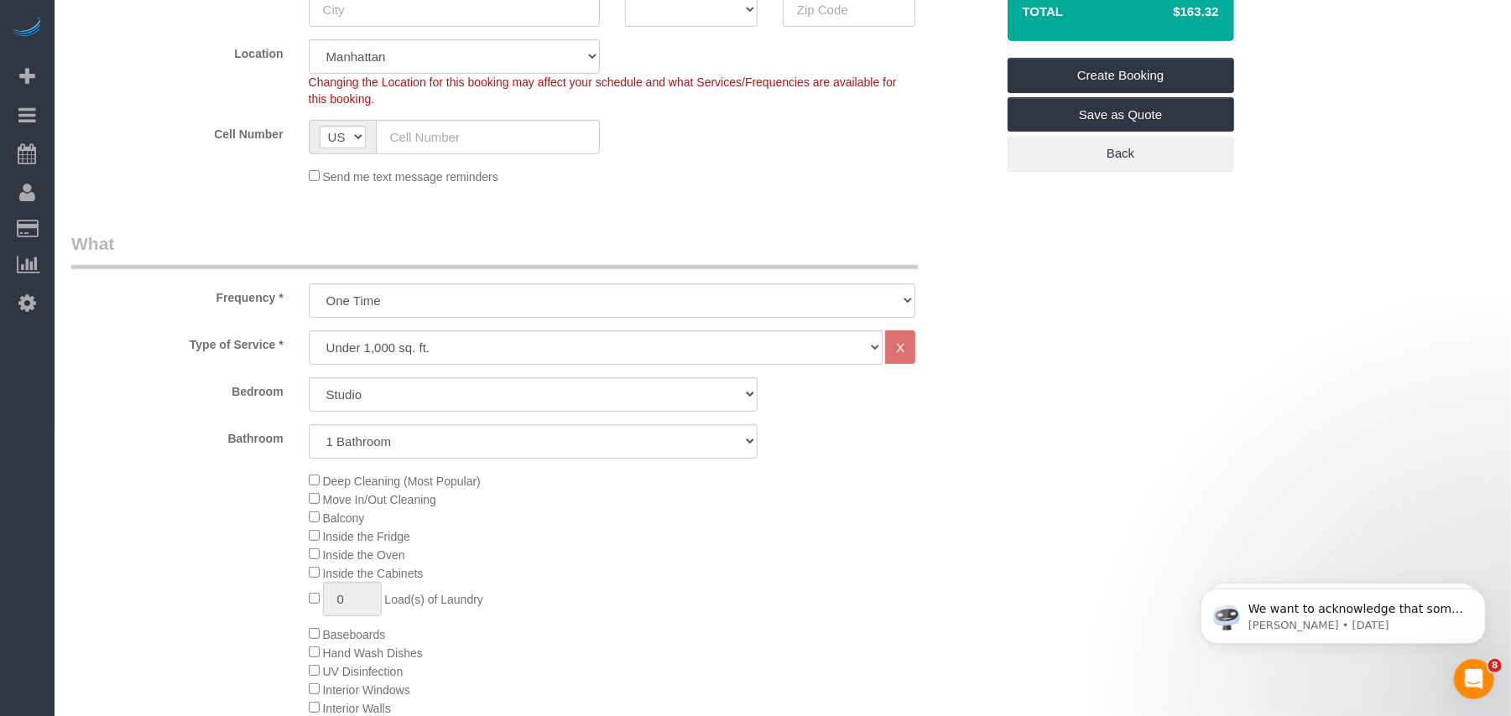
scroll to position [447, 0]
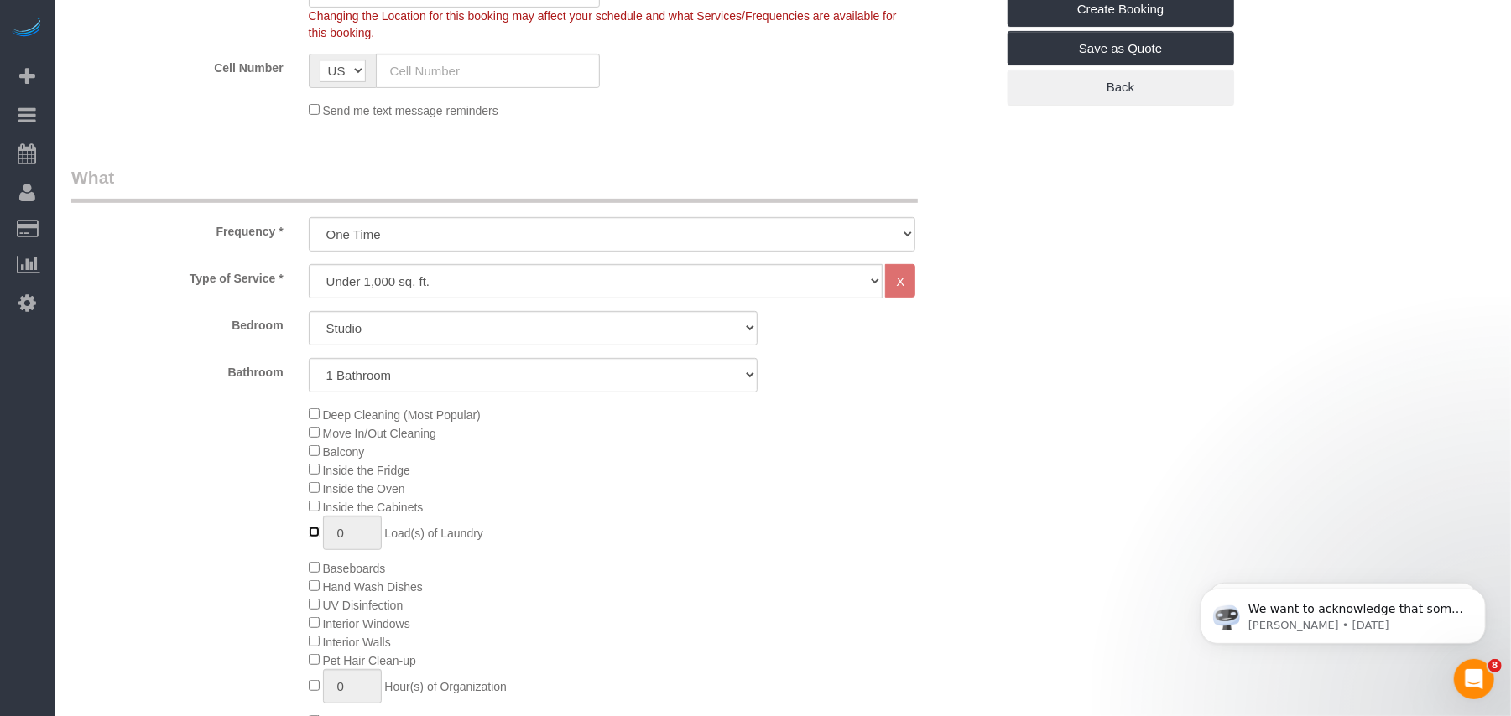
type input "1"
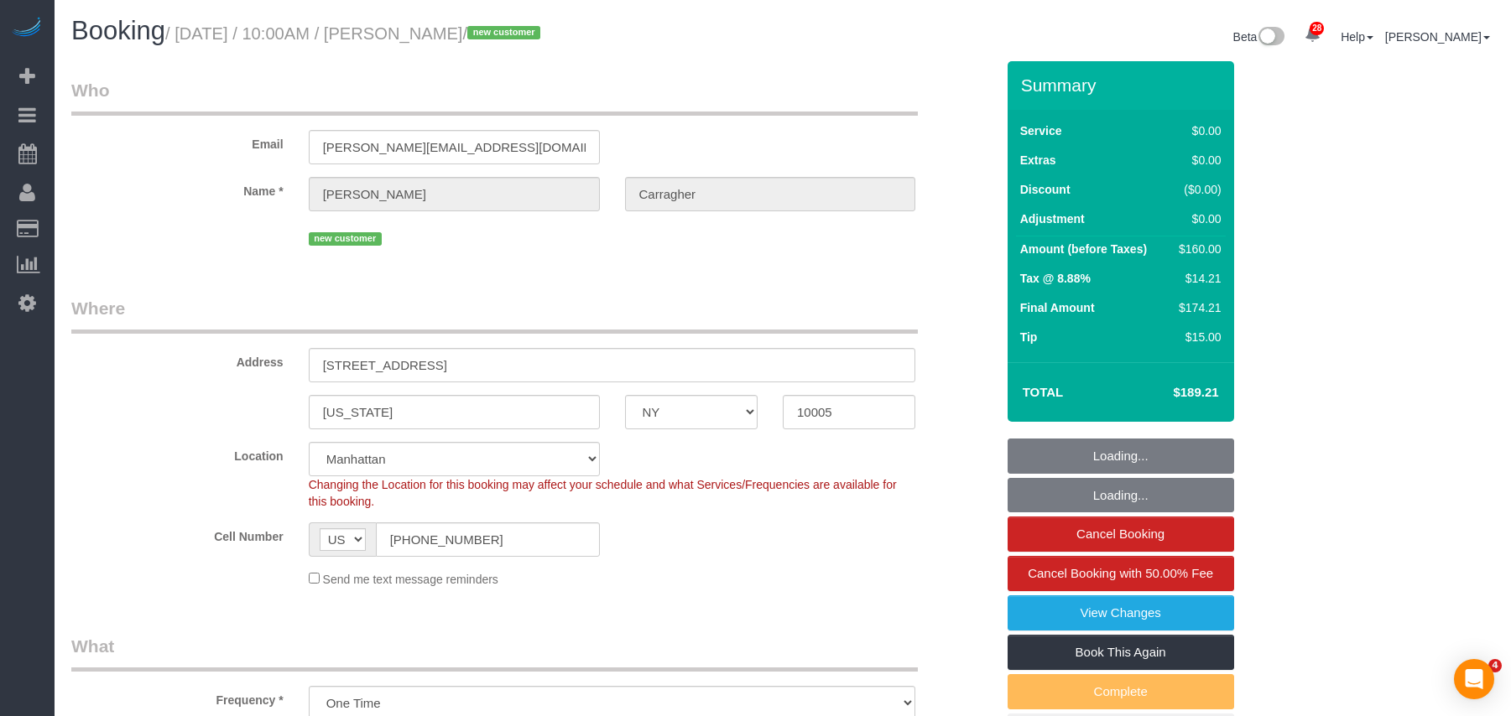
select select "NY"
select select "1"
select select "spot1"
select select "number:57"
select select "number:71"
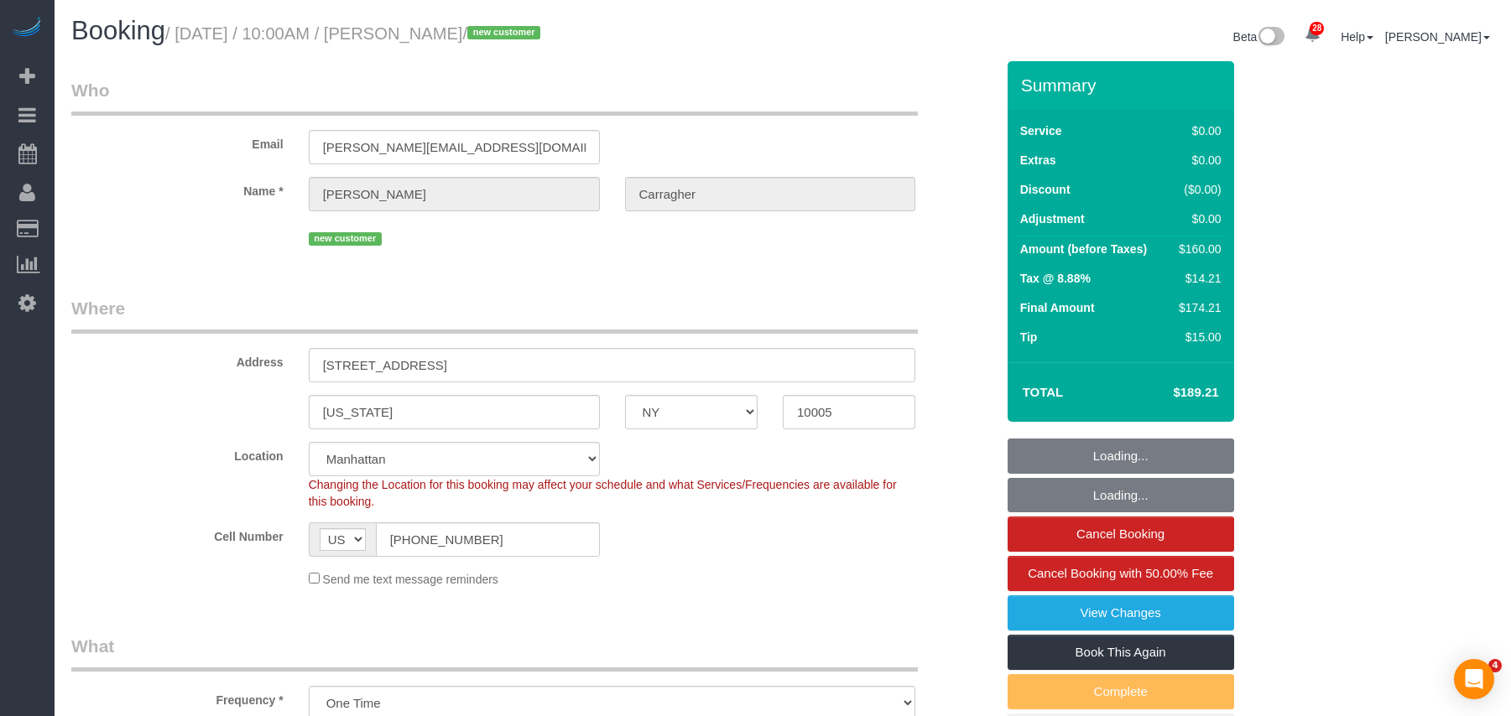
select select "number:15"
select select "number:6"
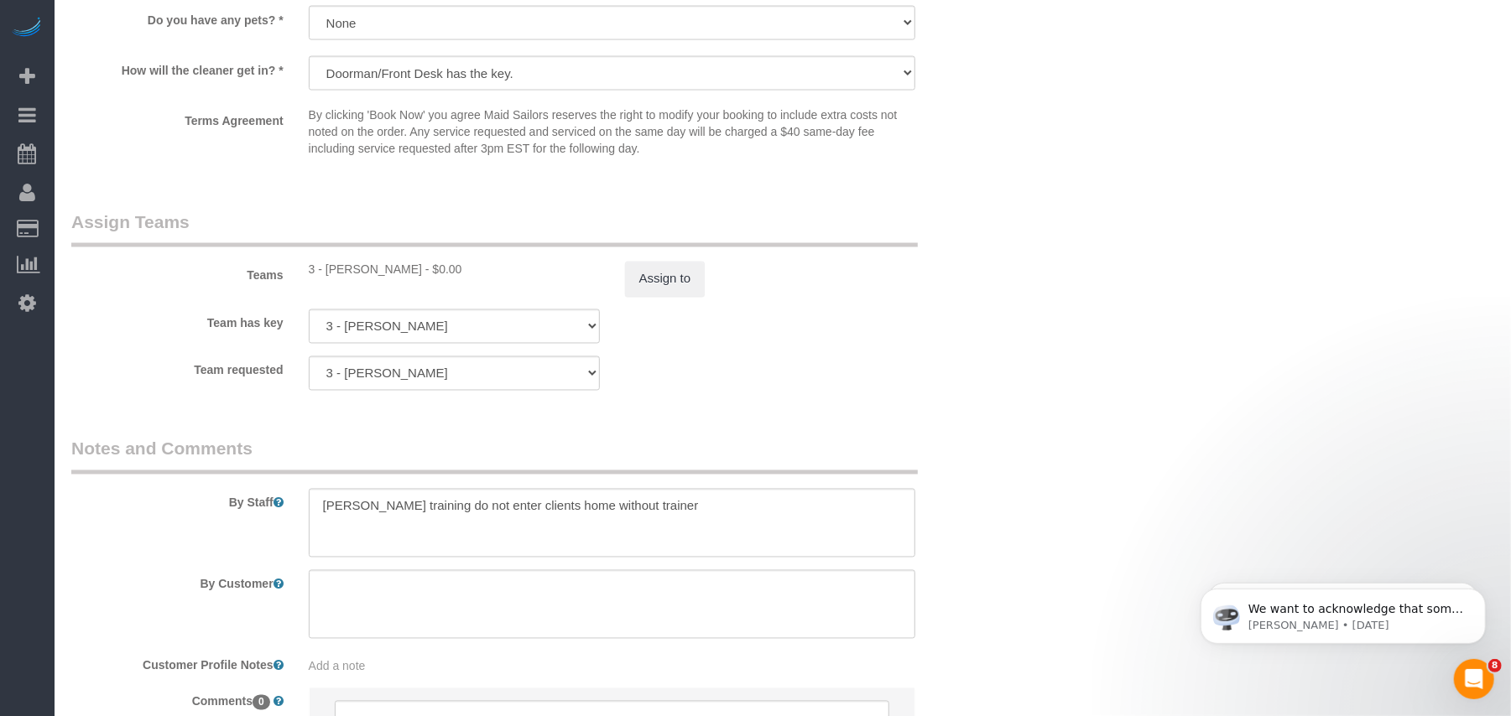
scroll to position [2125, 0]
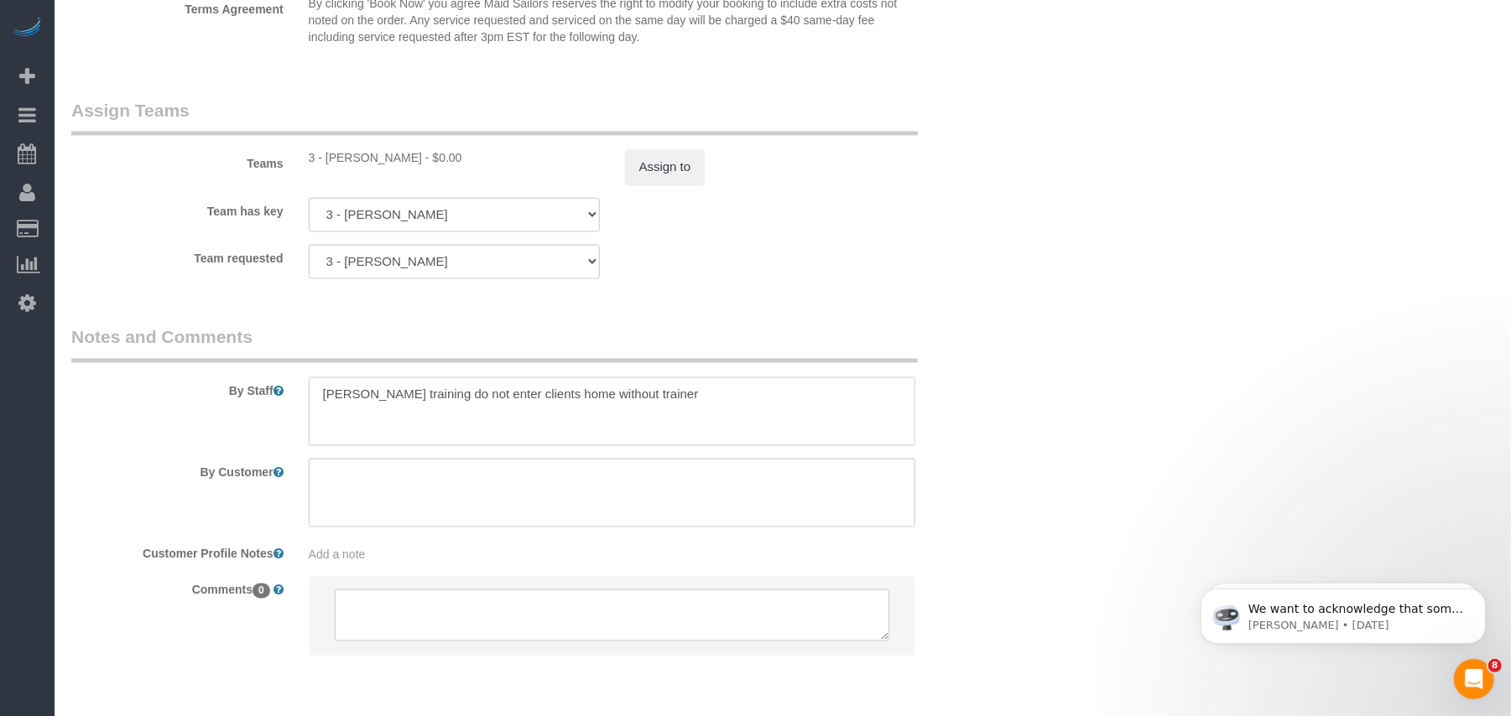
drag, startPoint x: 525, startPoint y: 398, endPoint x: 139, endPoint y: 396, distance: 385.9
click at [149, 396] on div "By Staff" at bounding box center [533, 385] width 949 height 121
click at [1318, 553] on html "We want to acknowledge that some users may be experiencing lag or slower perfor…" at bounding box center [1342, 611] width 336 height 117
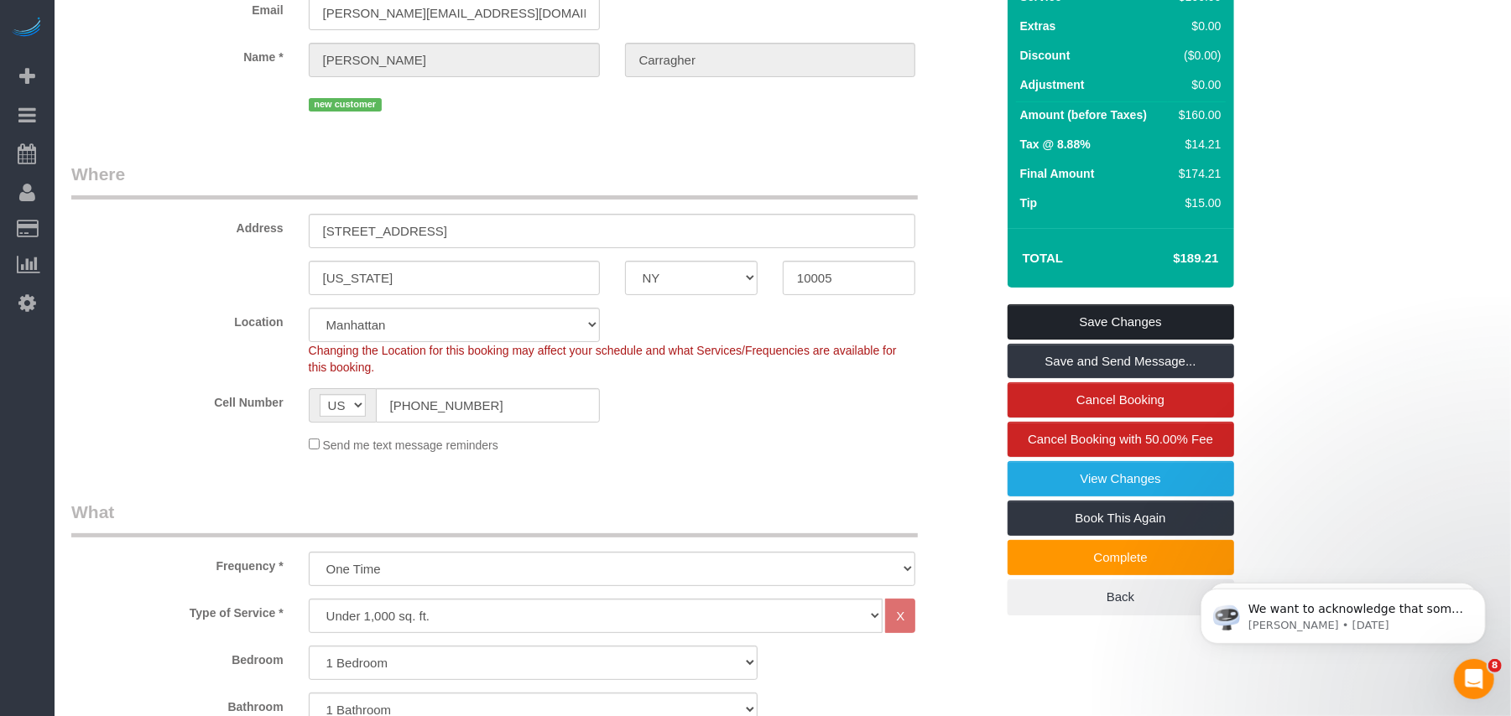
scroll to position [112, 0]
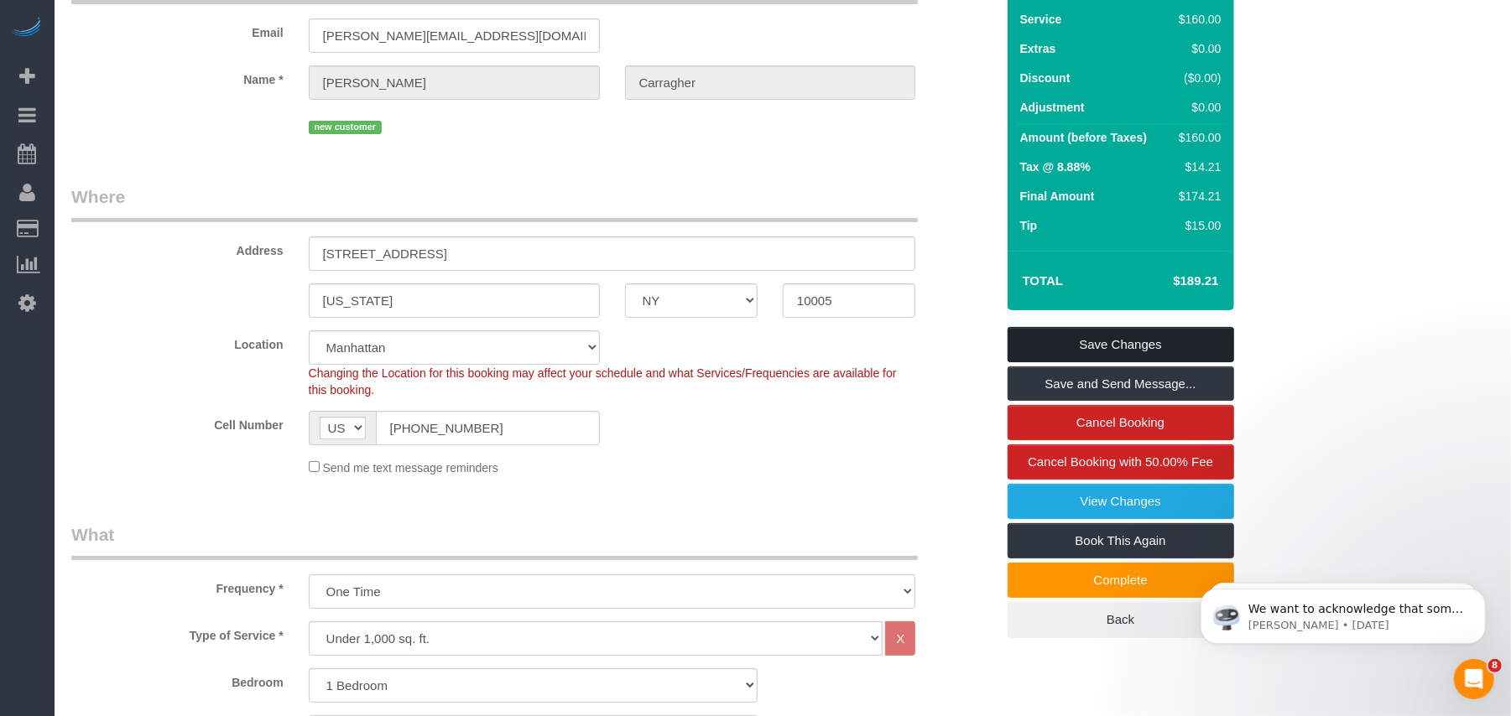
click at [1115, 349] on link "Save Changes" at bounding box center [1120, 344] width 226 height 35
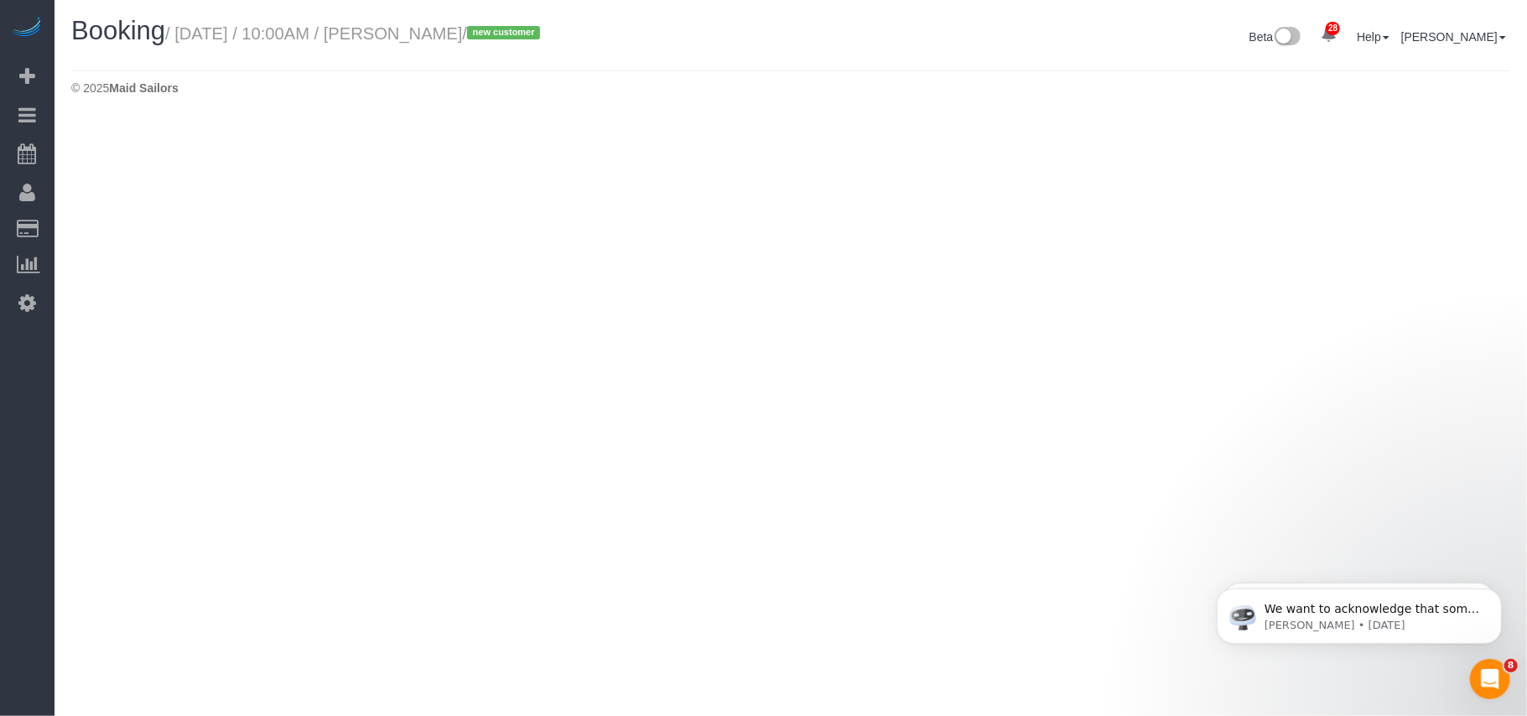
select select "NY"
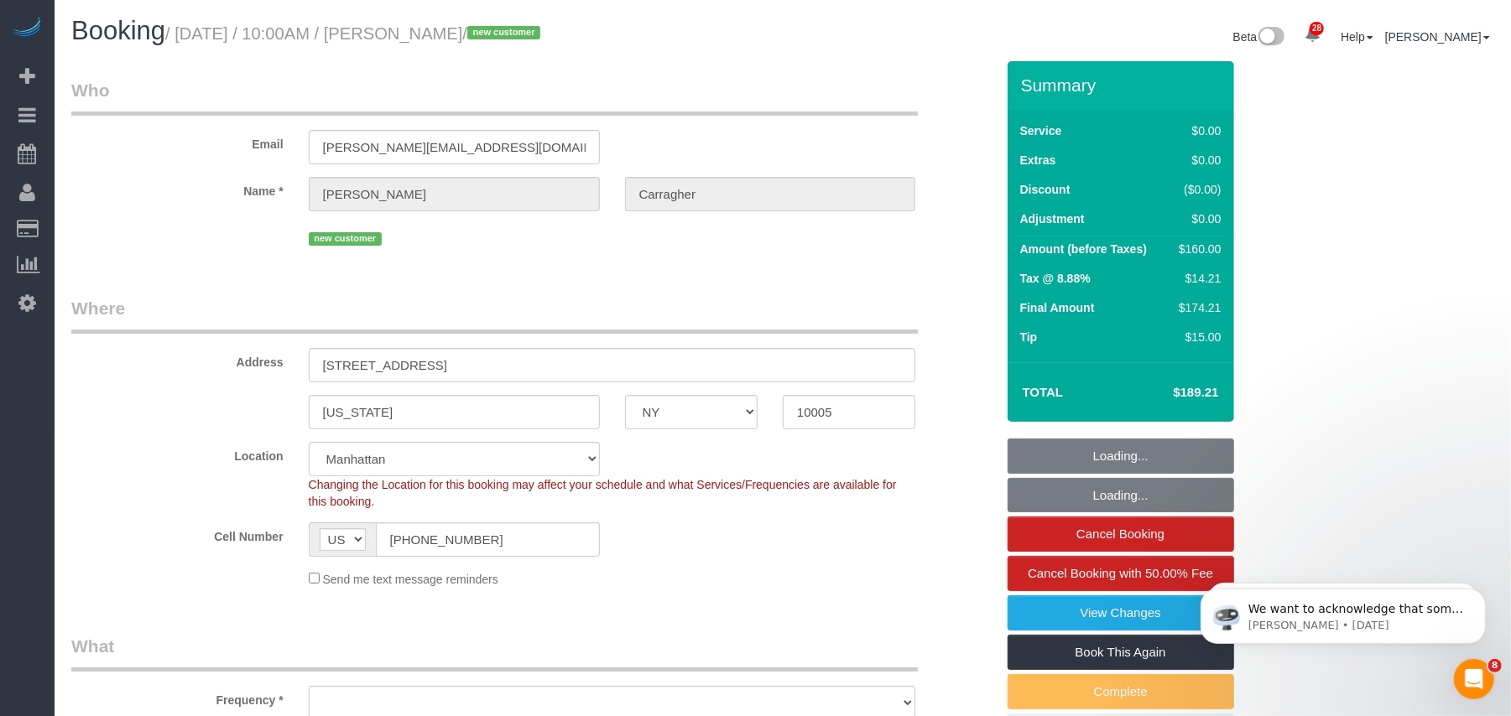
select select "object:4617"
select select "1"
select select "object:4724"
select select "string:stripe-pm_1SAuv04VGloSiKo7KvYXev1w"
select select "number:57"
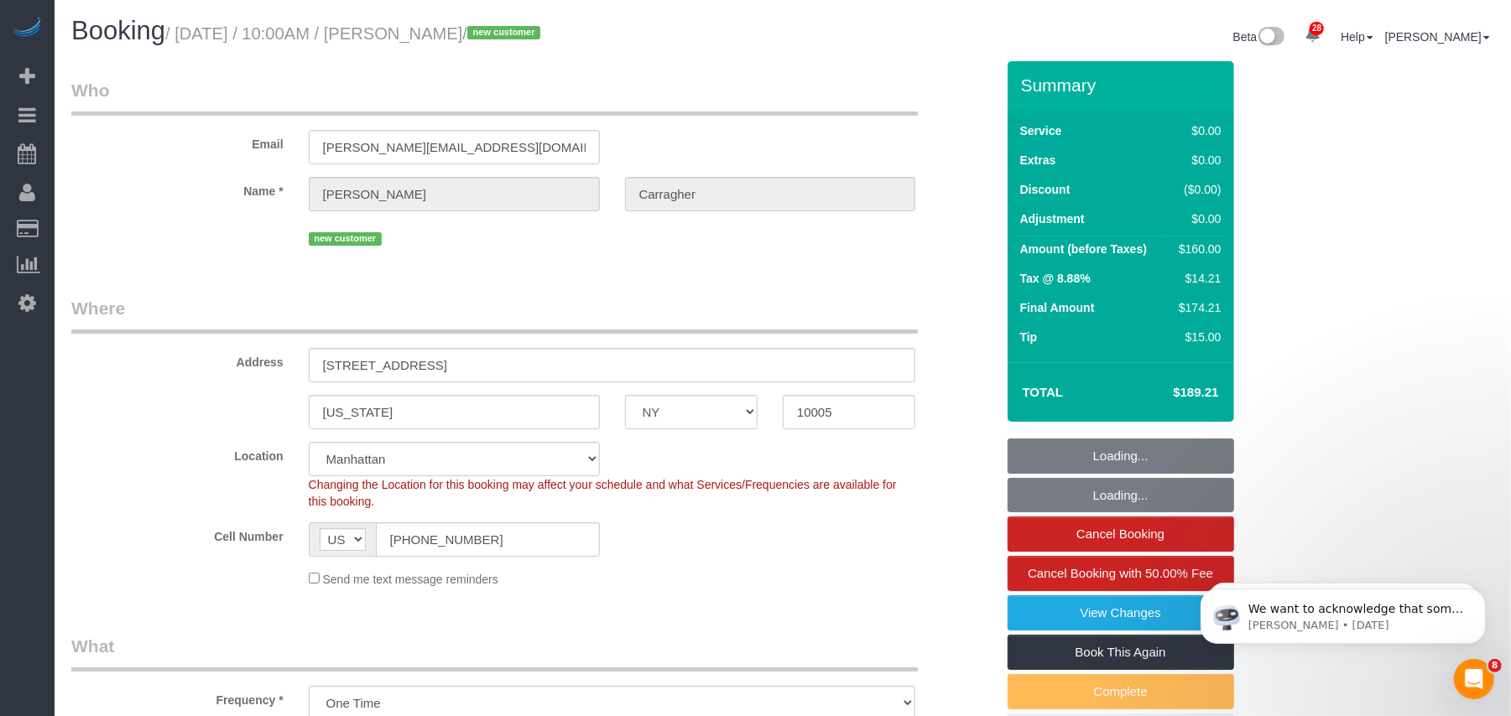
select select "number:71"
select select "number:15"
select select "number:6"
select select "1"
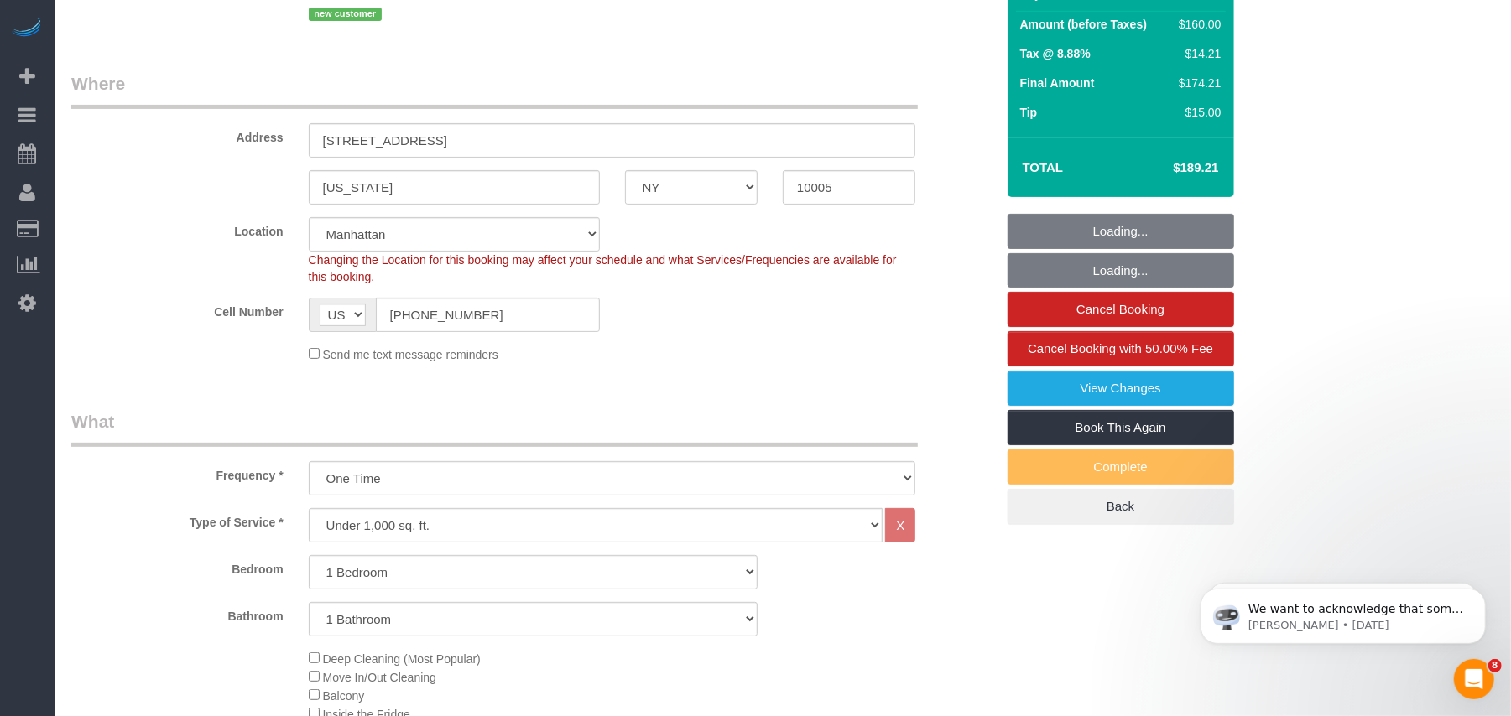
select select "spot42"
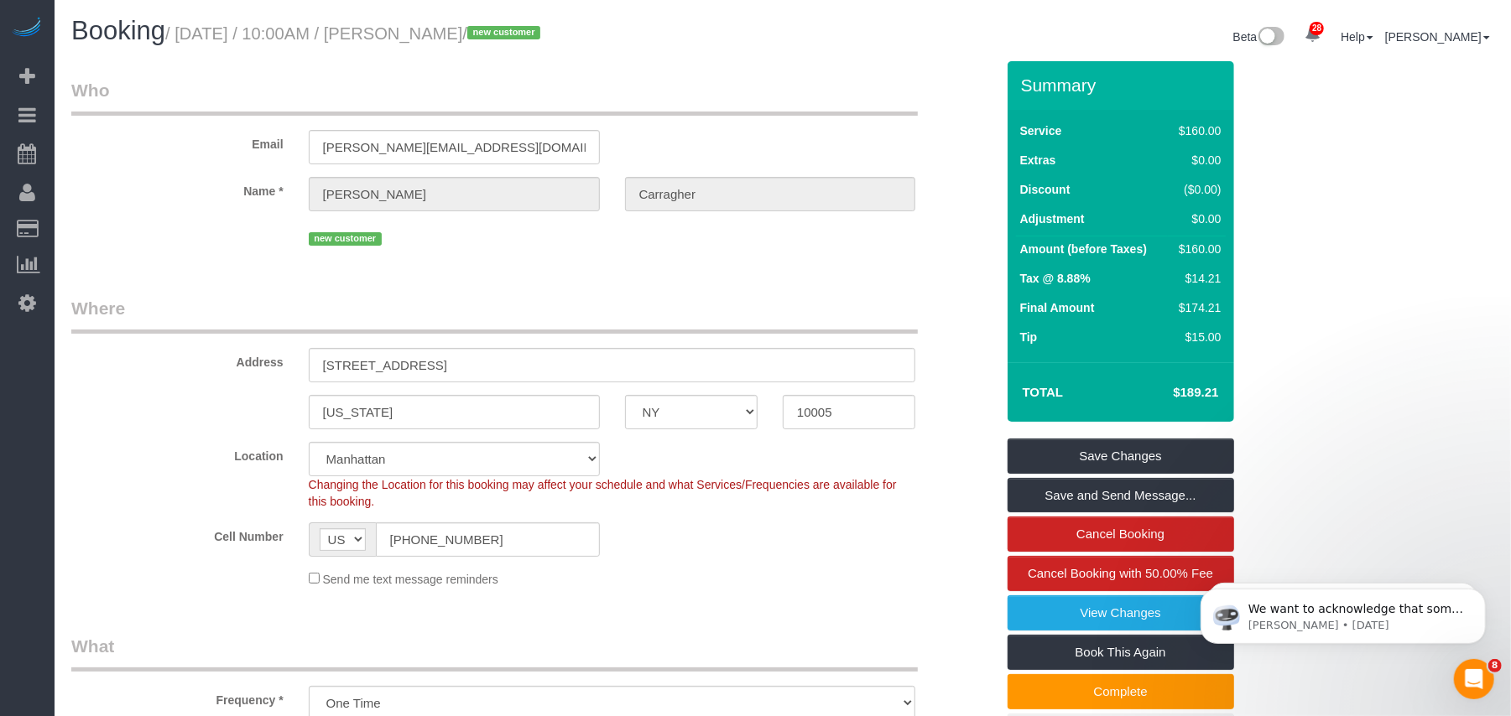
drag, startPoint x: 582, startPoint y: 32, endPoint x: 431, endPoint y: 28, distance: 151.0
click at [431, 28] on small "/ September 26, 2025 / 10:00AM / Marybeth Carragher / new customer" at bounding box center [355, 33] width 380 height 18
click at [393, 542] on input "(216) 396-1050" at bounding box center [488, 540] width 224 height 34
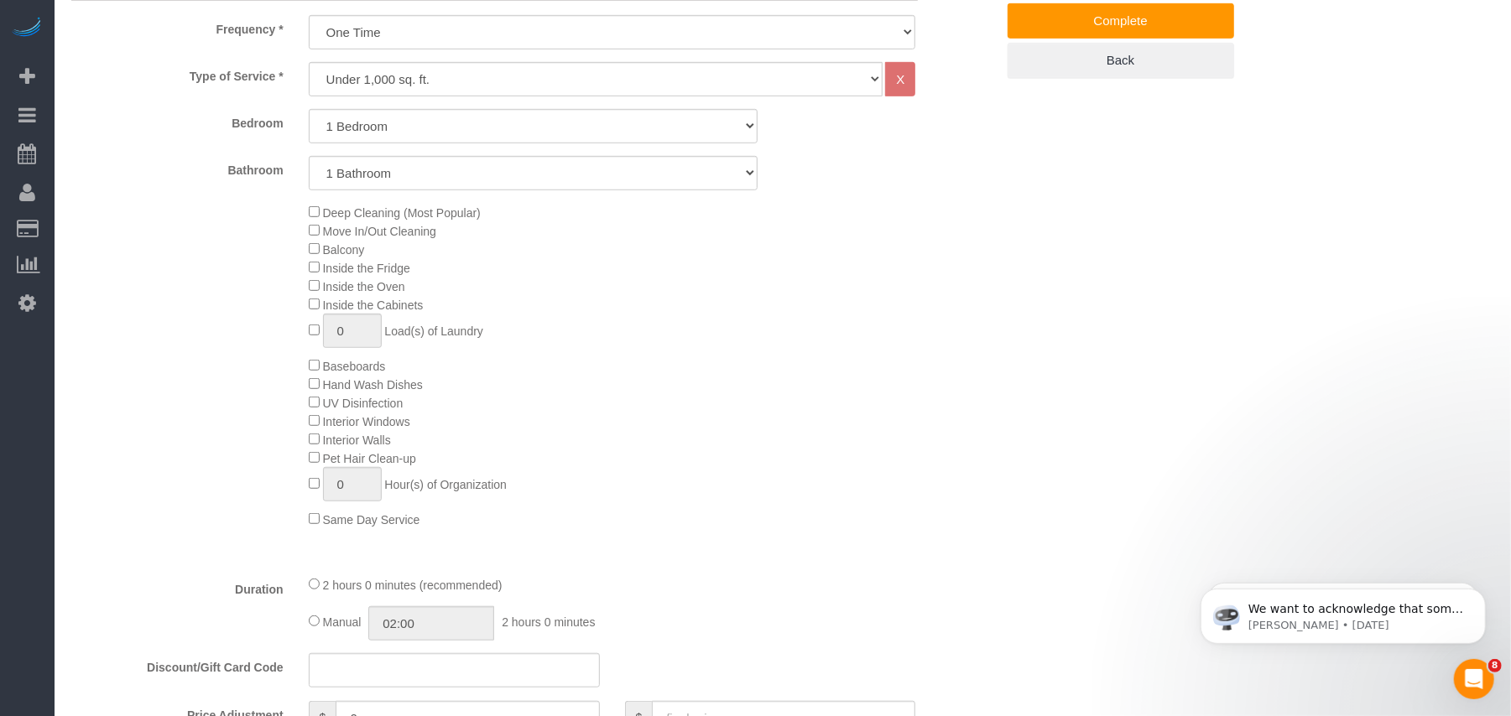
scroll to position [783, 0]
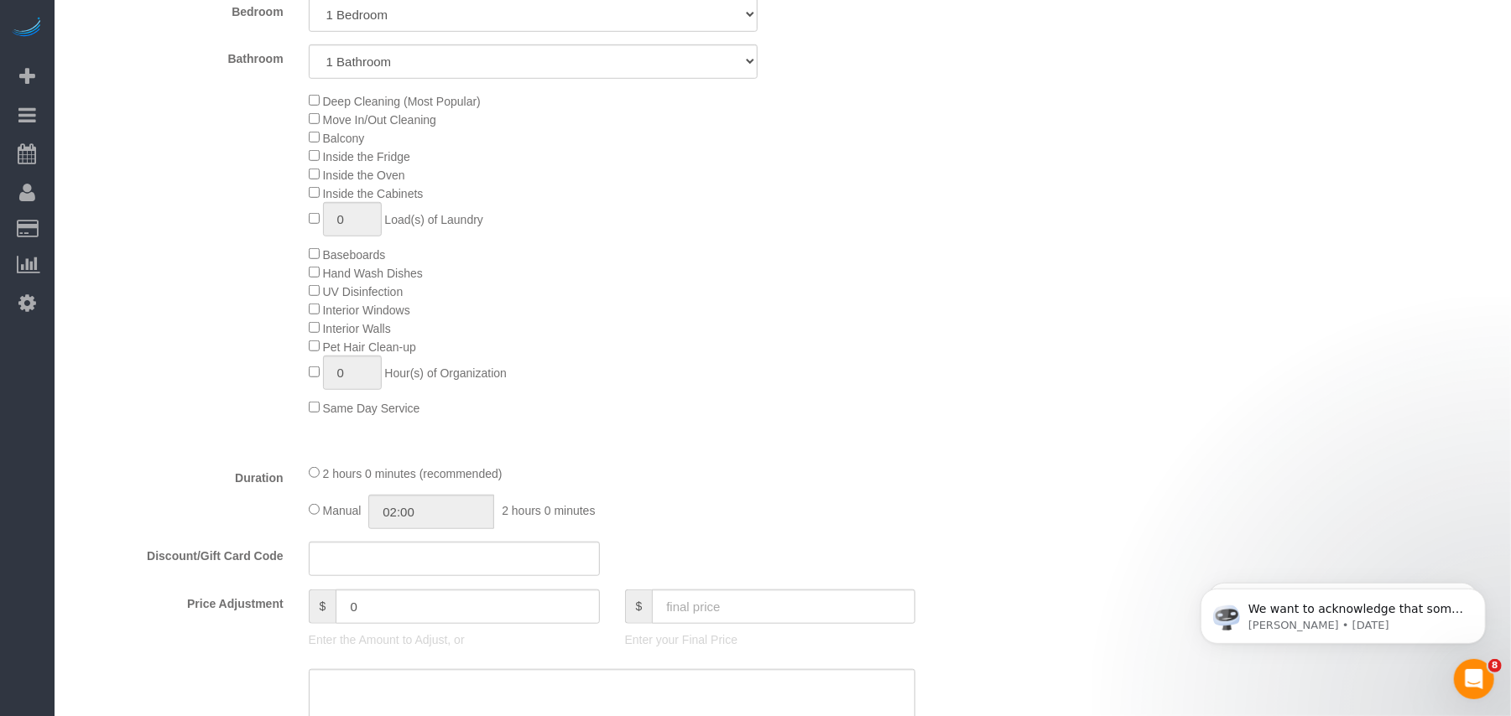
click at [323, 116] on span "Move In/Out Cleaning" at bounding box center [379, 119] width 113 height 13
select select "spot83"
select select "spot124"
